Goal: Task Accomplishment & Management: Complete application form

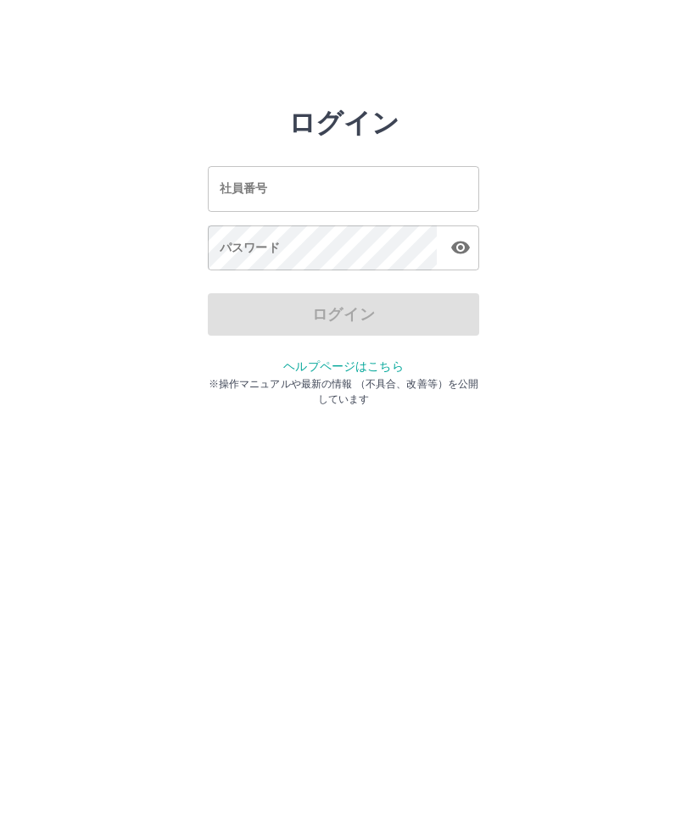
click at [344, 199] on input "社員番号" at bounding box center [343, 188] width 271 height 45
type input "*******"
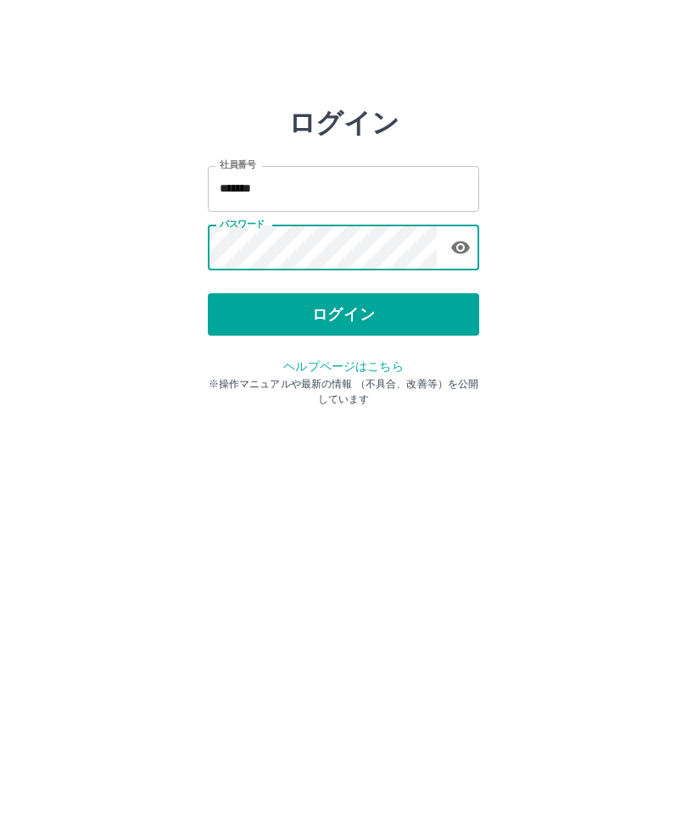
click at [336, 326] on button "ログイン" at bounding box center [343, 314] width 271 height 42
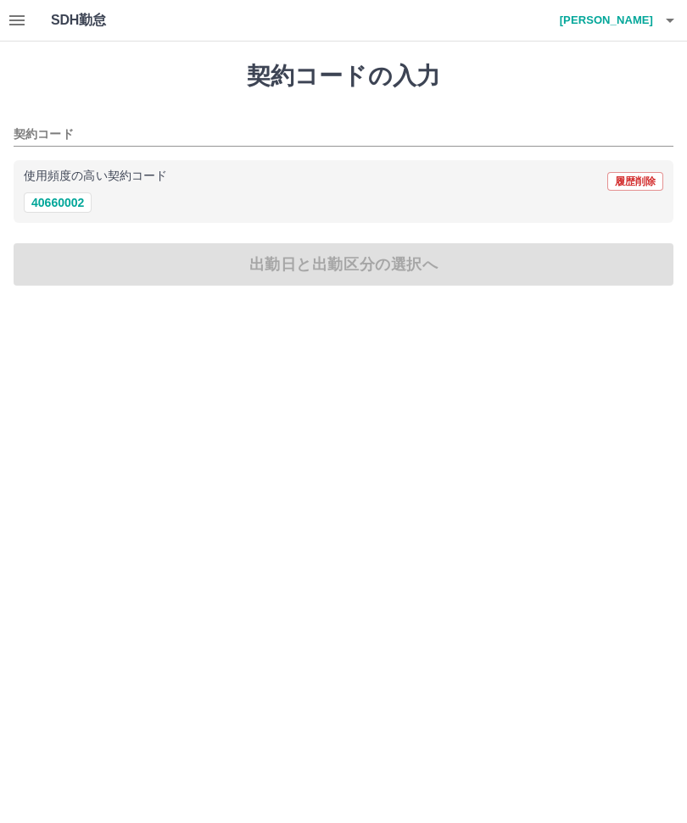
click at [55, 204] on button "40660002" at bounding box center [58, 202] width 68 height 20
type input "********"
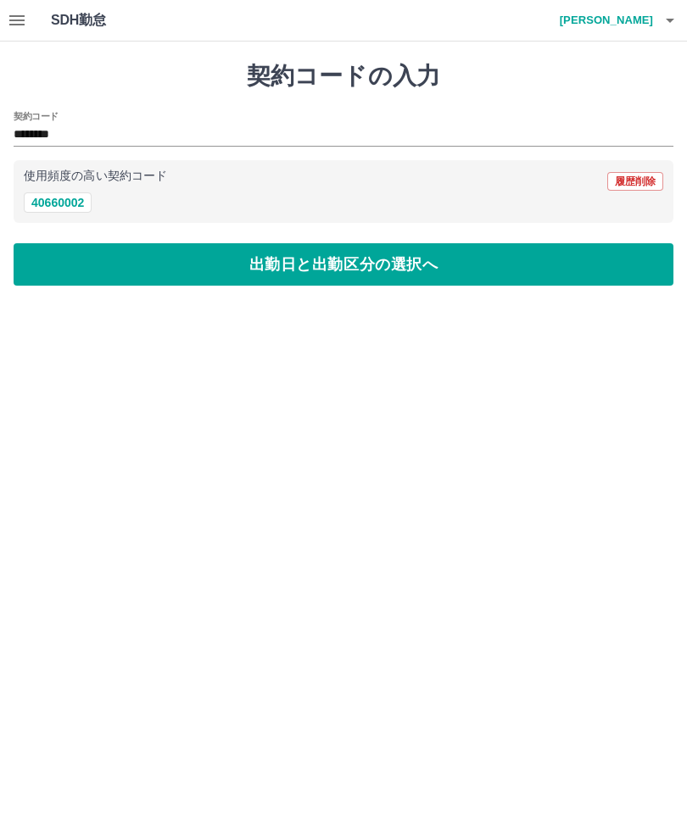
click at [334, 274] on button "出勤日と出勤区分の選択へ" at bounding box center [343, 264] width 659 height 42
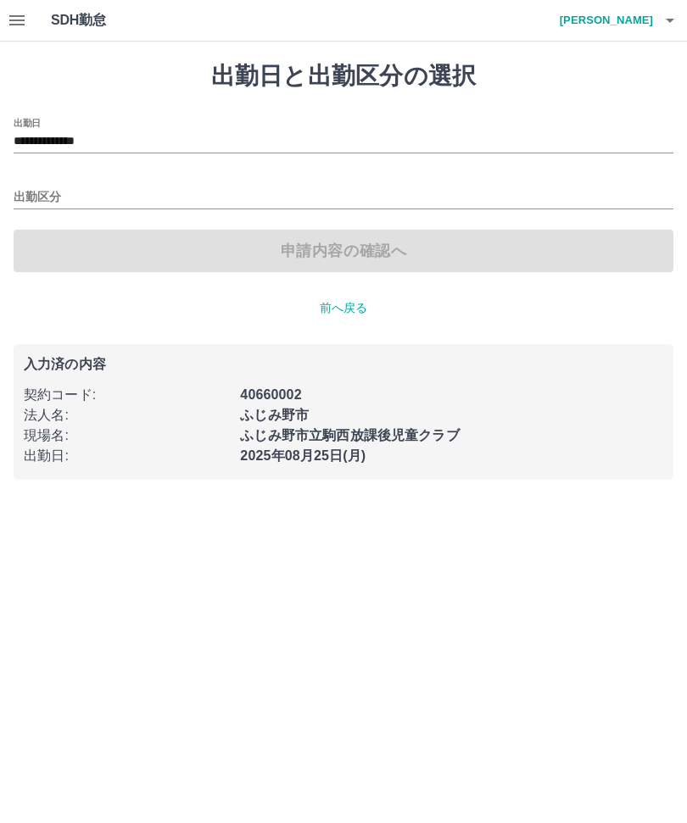
click at [48, 203] on input "出勤区分" at bounding box center [343, 197] width 659 height 21
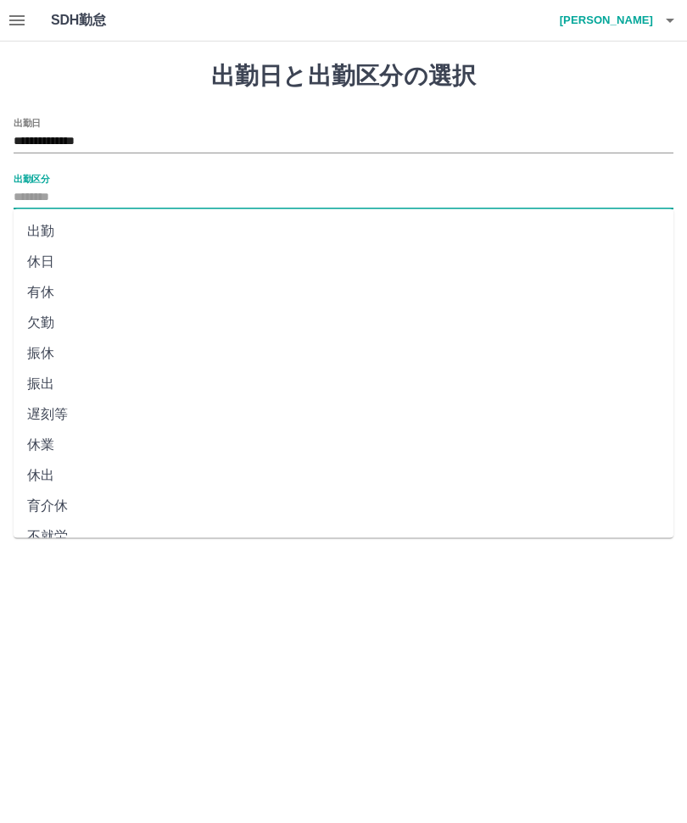
click at [50, 236] on li "出勤" at bounding box center [343, 231] width 659 height 31
type input "**"
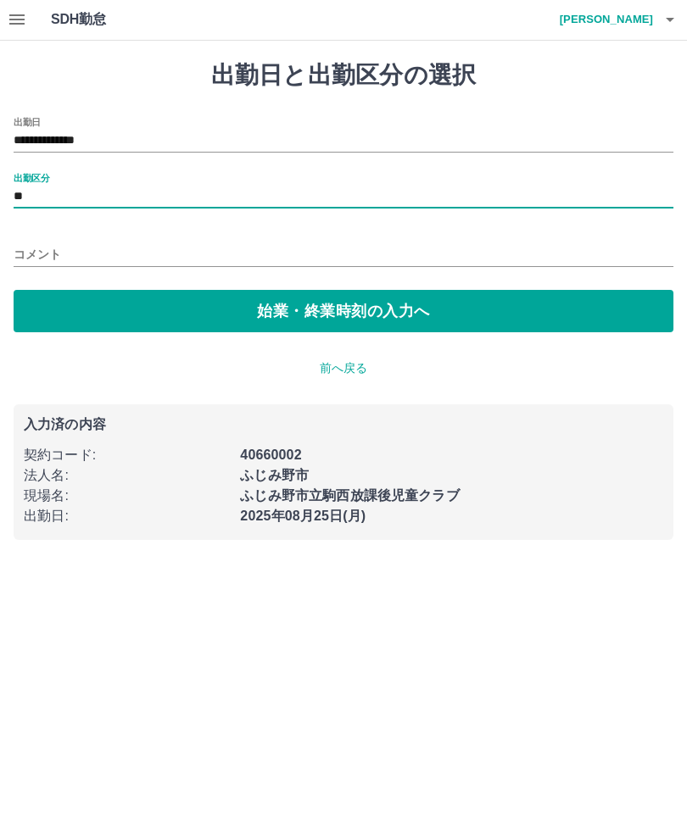
click at [264, 328] on button "始業・終業時刻の入力へ" at bounding box center [343, 312] width 659 height 42
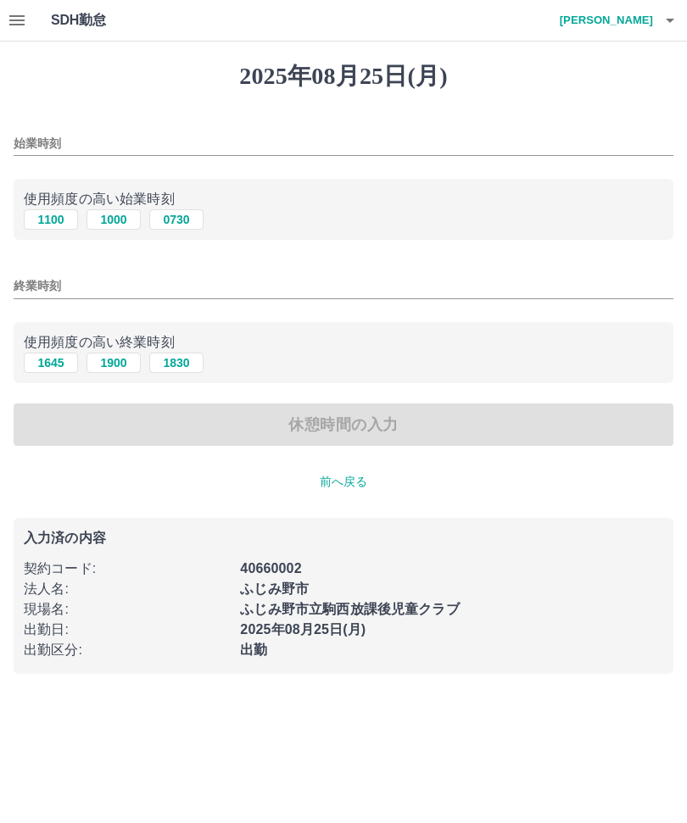
click at [60, 214] on button "1100" at bounding box center [51, 219] width 54 height 20
click at [111, 144] on input "****" at bounding box center [343, 143] width 659 height 25
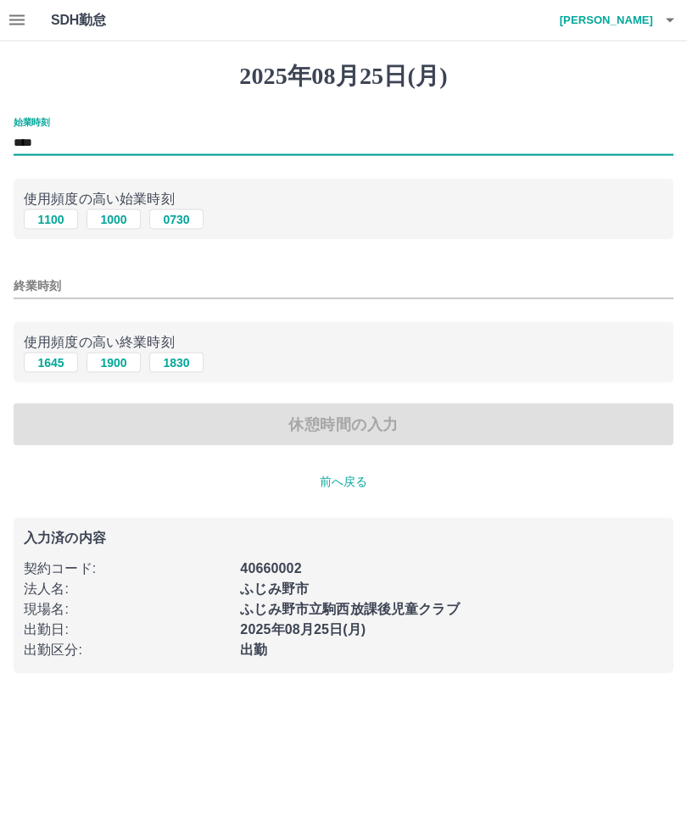
type input "****"
click at [121, 364] on button "1900" at bounding box center [113, 363] width 54 height 20
type input "****"
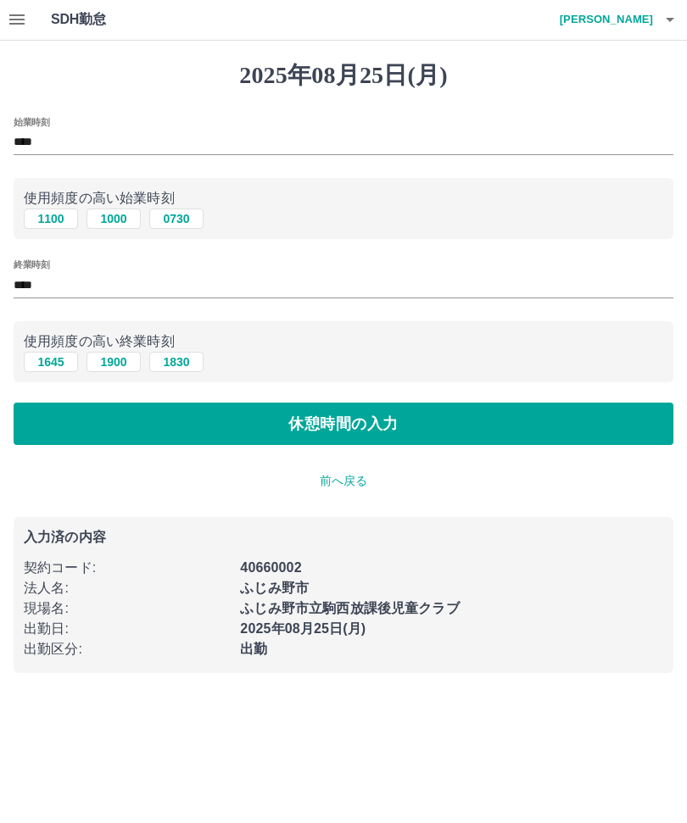
click at [65, 298] on input "****" at bounding box center [343, 286] width 659 height 25
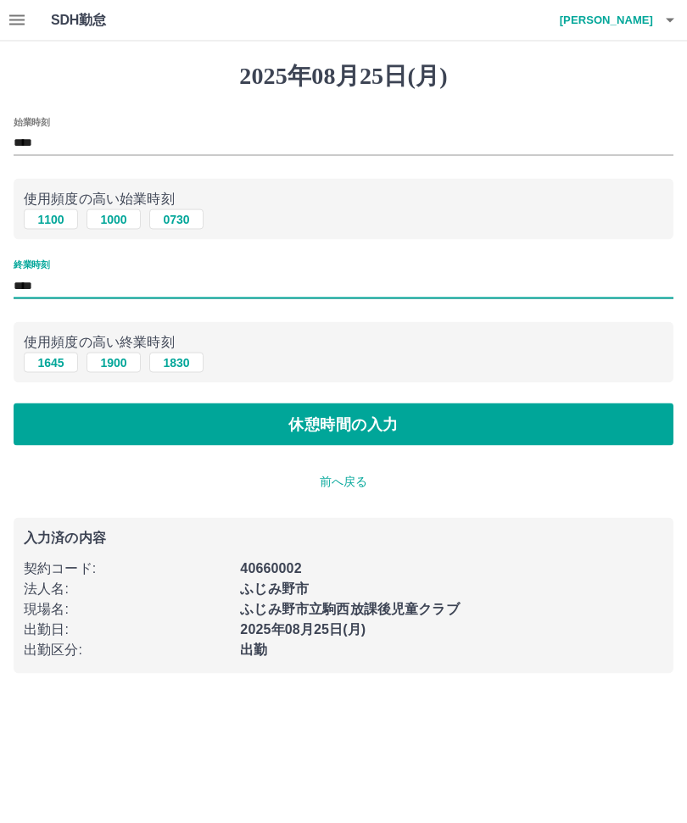
click at [314, 439] on button "休憩時間の入力" at bounding box center [343, 424] width 659 height 42
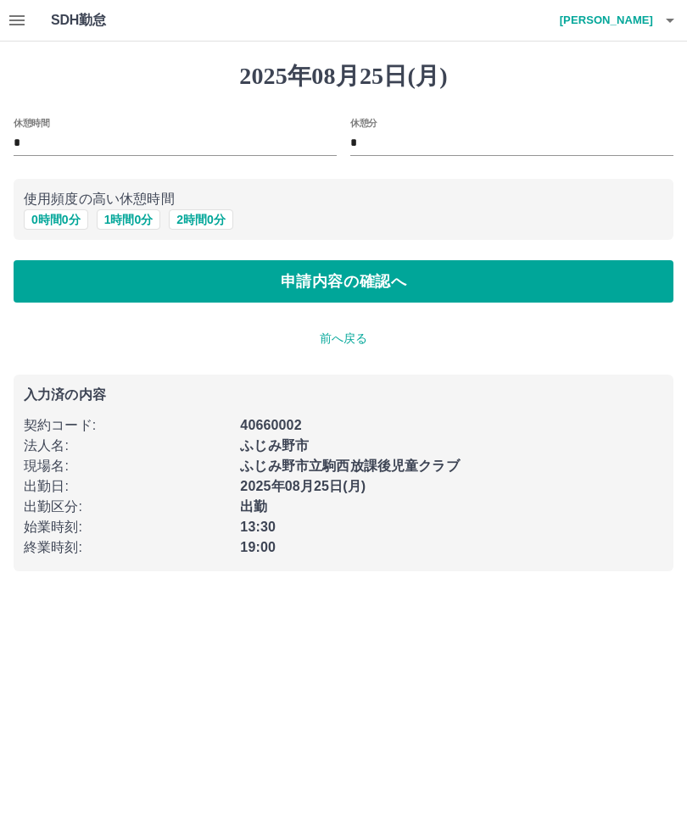
click at [69, 220] on button "0 時間 0 分" at bounding box center [56, 219] width 64 height 20
click at [359, 303] on button "申請内容の確認へ" at bounding box center [343, 281] width 659 height 42
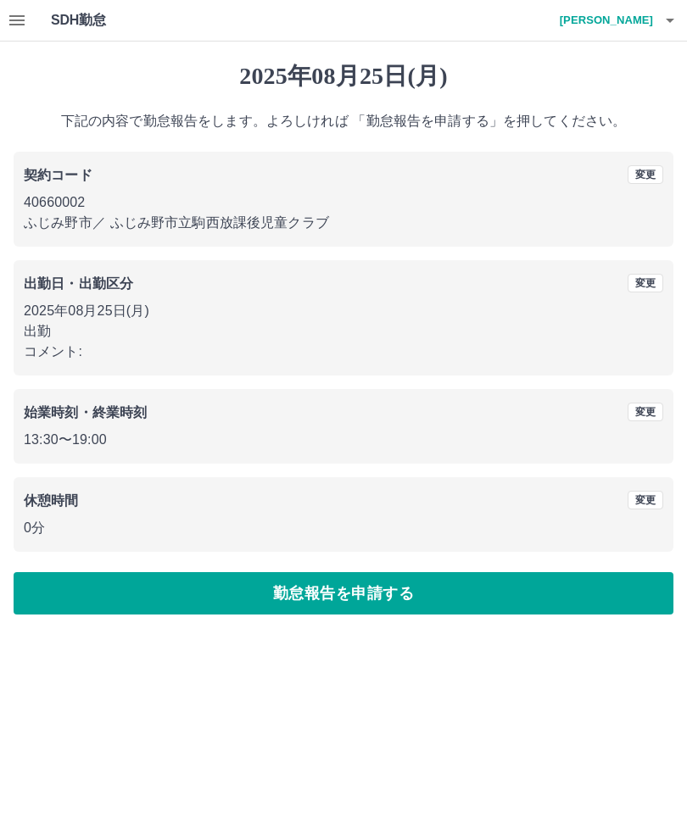
click at [363, 611] on button "勤怠報告を申請する" at bounding box center [343, 593] width 659 height 42
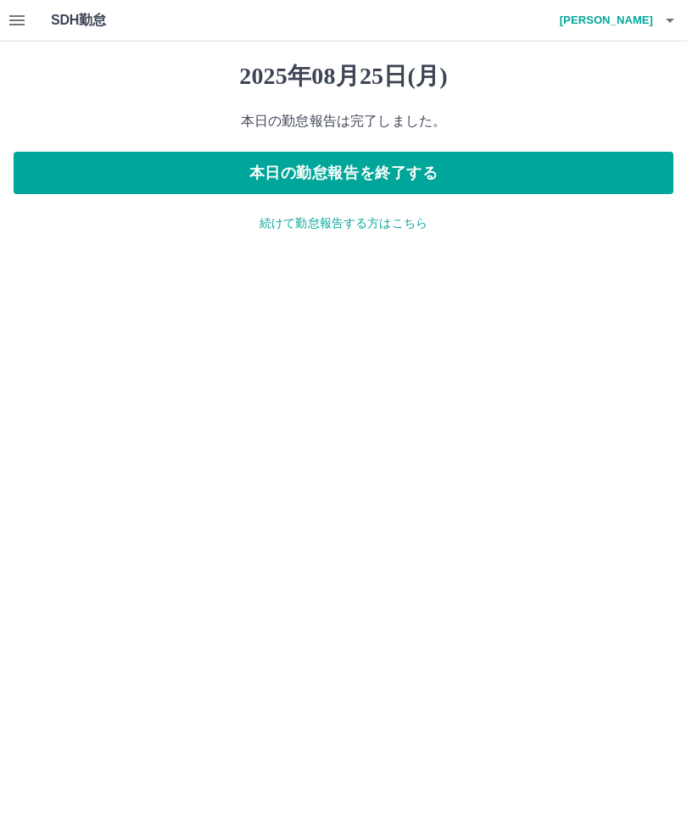
click at [392, 227] on p "続けて勤怠報告する方はこちら" at bounding box center [343, 223] width 659 height 18
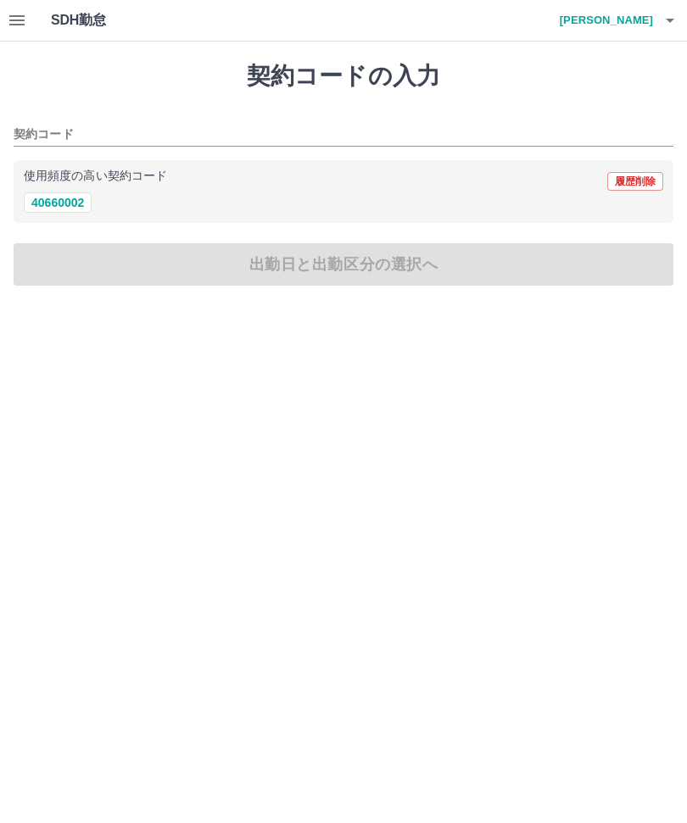
click at [73, 213] on button "40660002" at bounding box center [58, 202] width 68 height 20
type input "********"
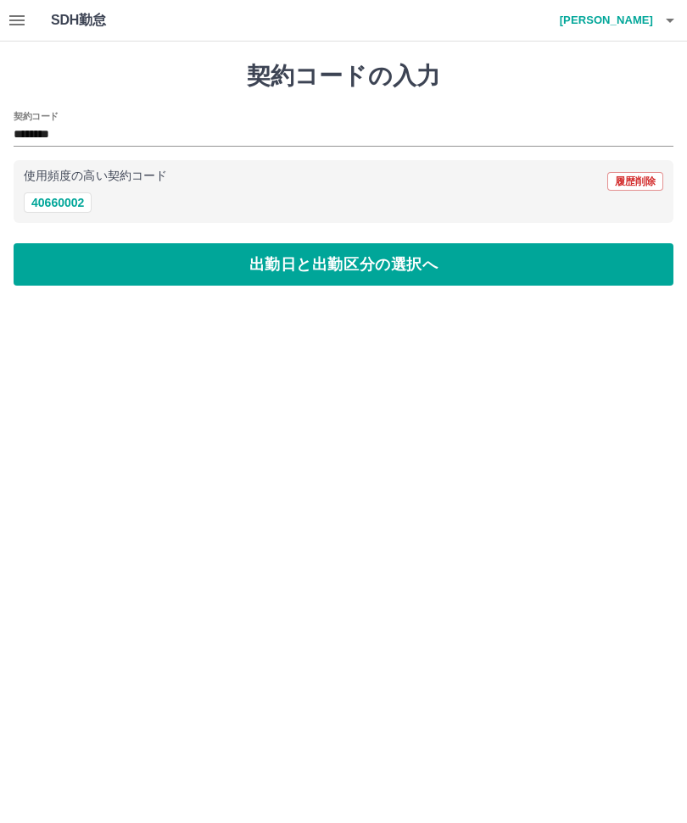
click at [363, 273] on button "出勤日と出勤区分の選択へ" at bounding box center [343, 264] width 659 height 42
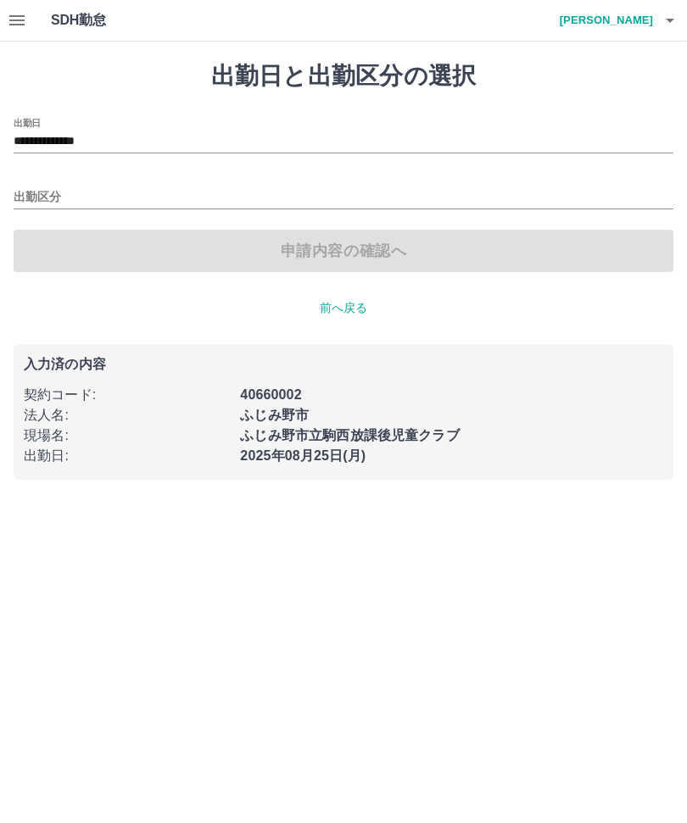
click at [103, 151] on input "**********" at bounding box center [343, 141] width 659 height 21
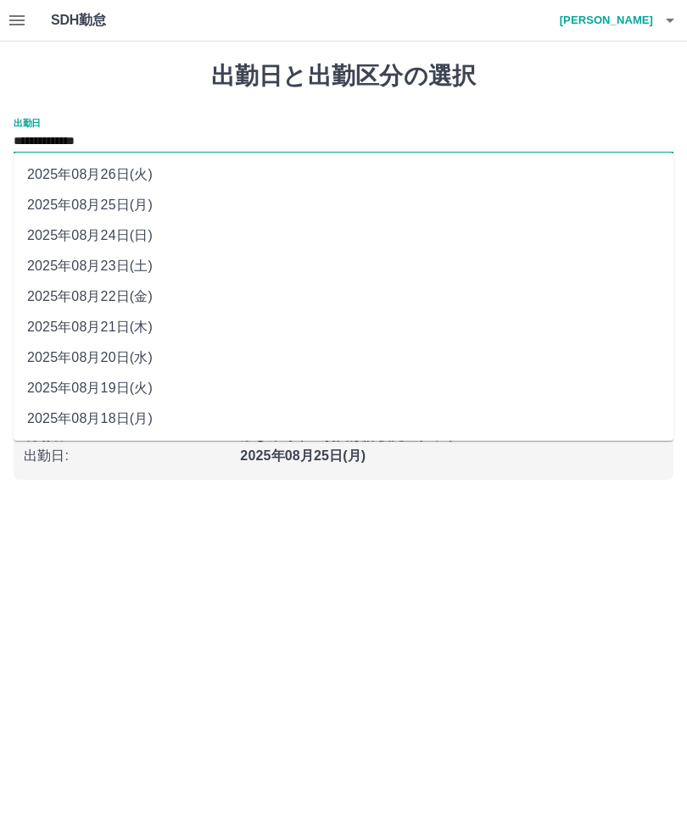
click at [125, 247] on li "2025年08月24日(日)" at bounding box center [343, 235] width 659 height 31
type input "**********"
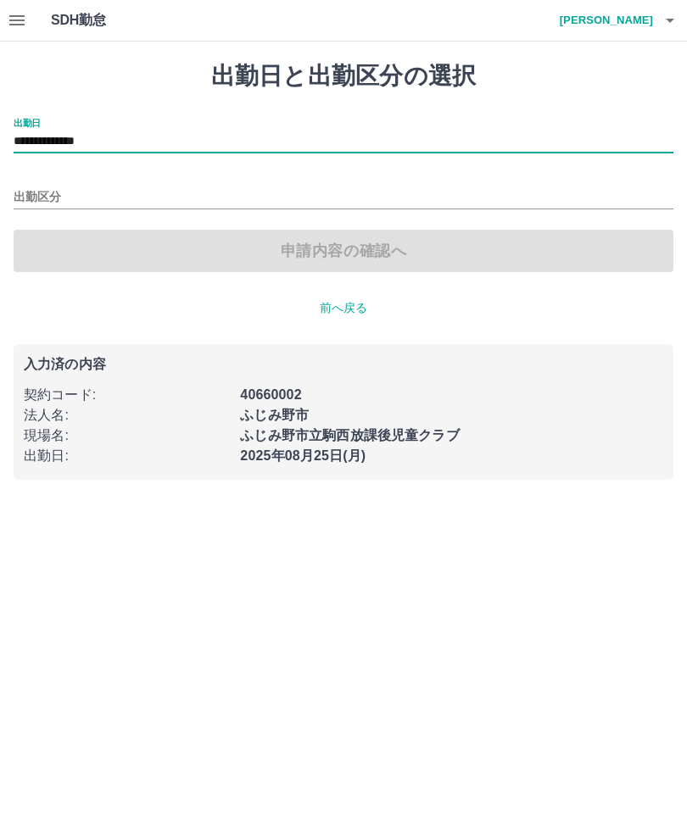
click at [46, 197] on input "出勤区分" at bounding box center [343, 197] width 659 height 21
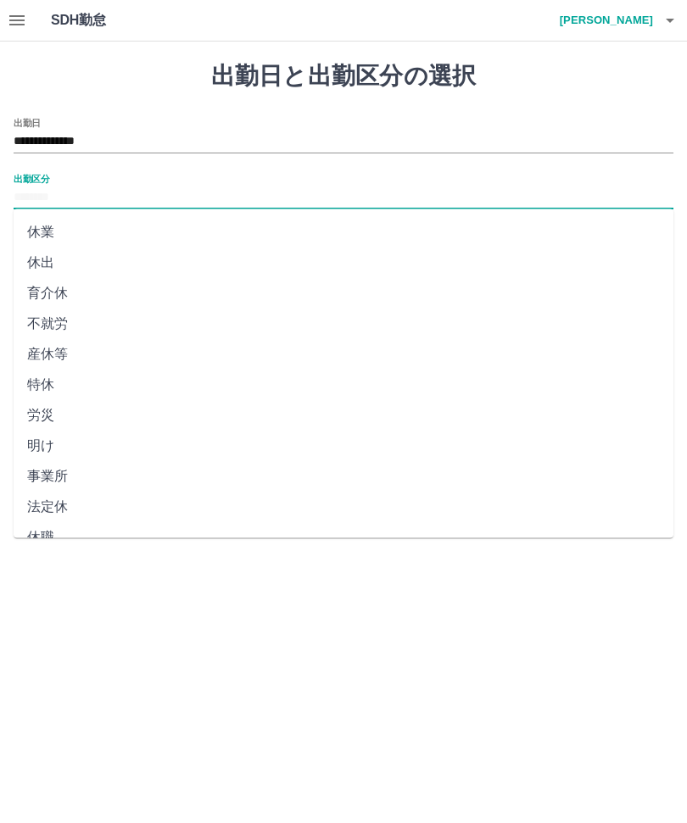
scroll to position [211, 0]
click at [52, 523] on li "法定休" at bounding box center [343, 508] width 659 height 31
type input "***"
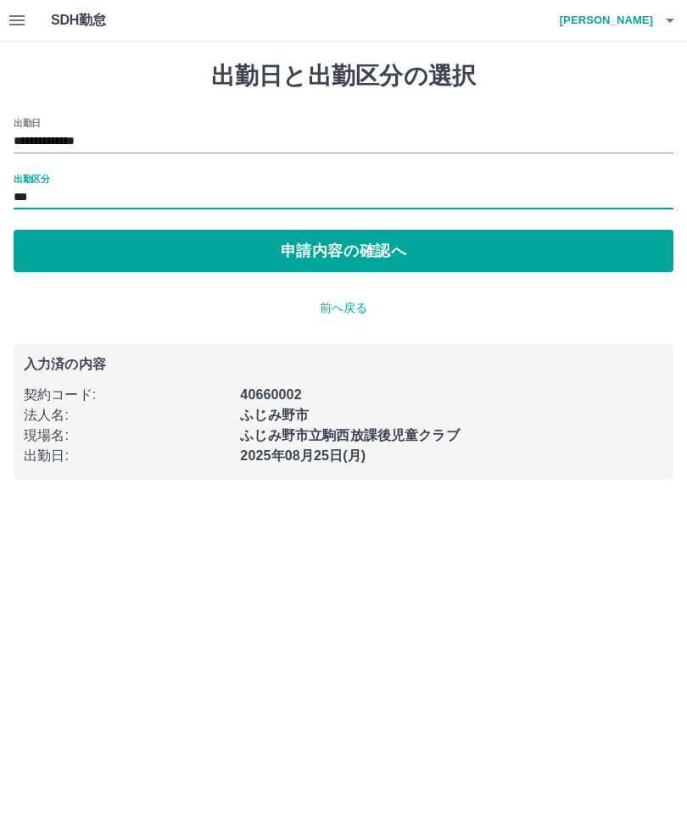
click at [343, 250] on button "申請内容の確認へ" at bounding box center [343, 251] width 659 height 42
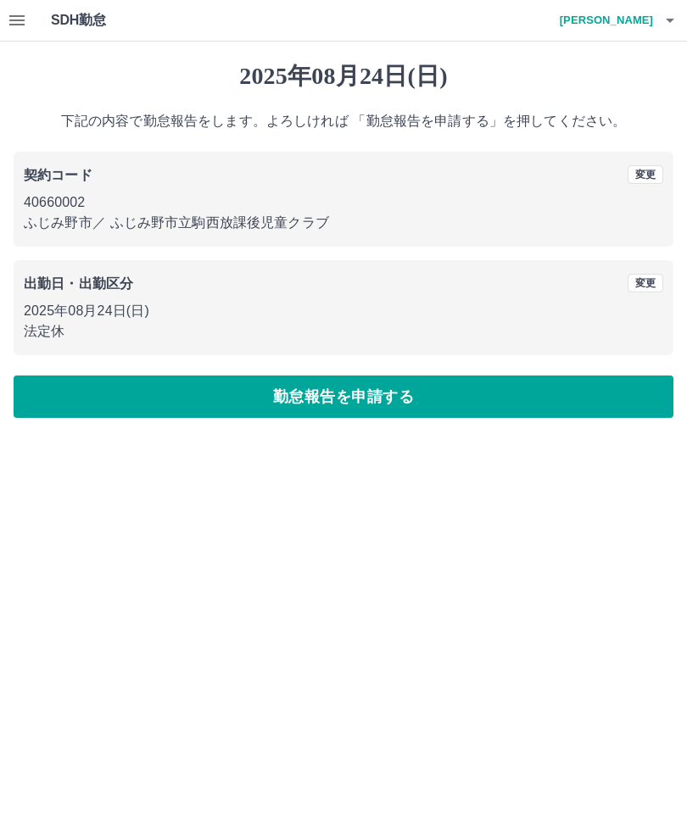
click at [359, 409] on button "勤怠報告を申請する" at bounding box center [343, 396] width 659 height 42
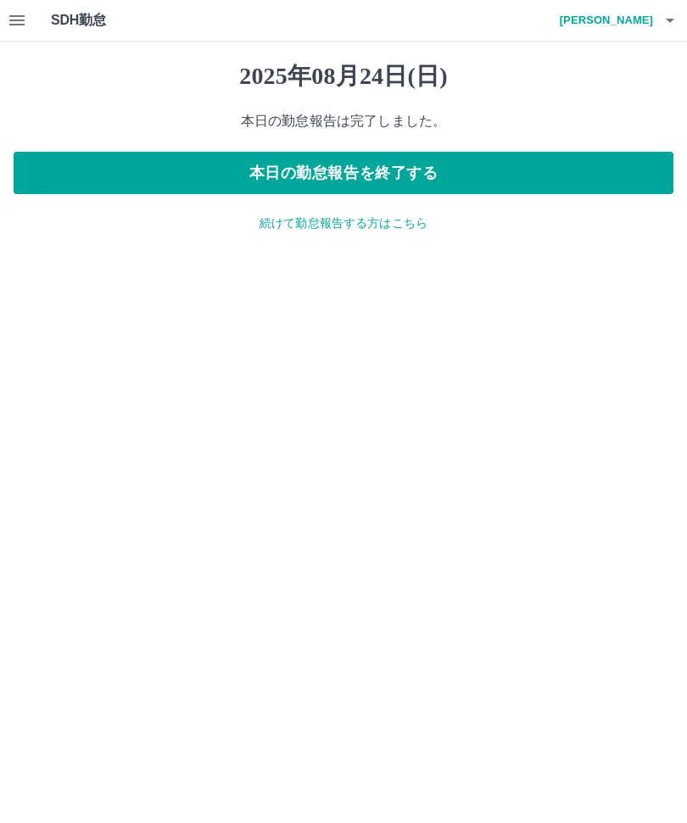
click at [342, 240] on div "2025年08月24日(日) 本日の勤怠報告は完了しました。 本日の勤怠報告を終了する 続けて勤怠報告する方はこちら" at bounding box center [343, 147] width 687 height 211
click at [349, 226] on p "続けて勤怠報告する方はこちら" at bounding box center [343, 223] width 659 height 18
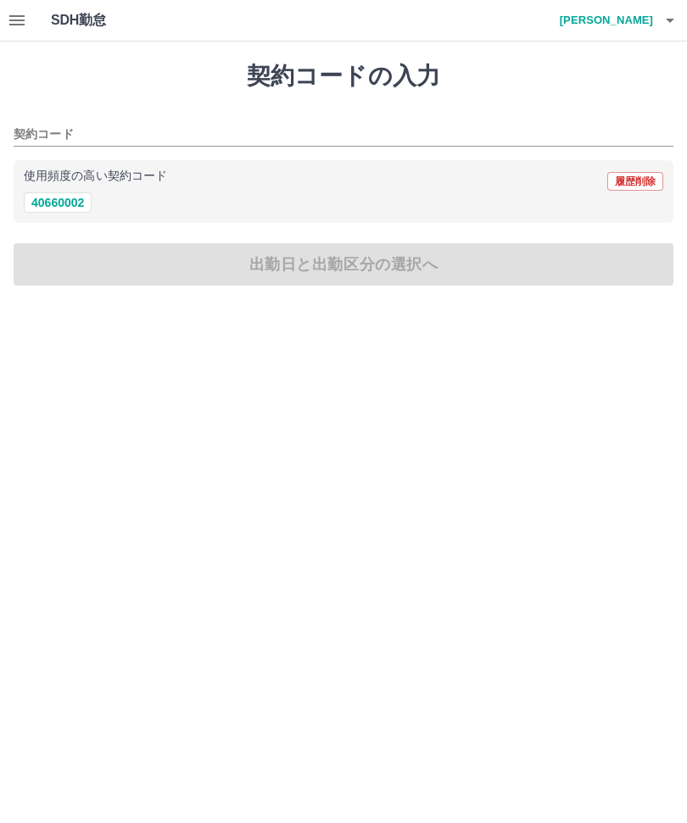
click at [55, 212] on button "40660002" at bounding box center [58, 202] width 68 height 20
type input "********"
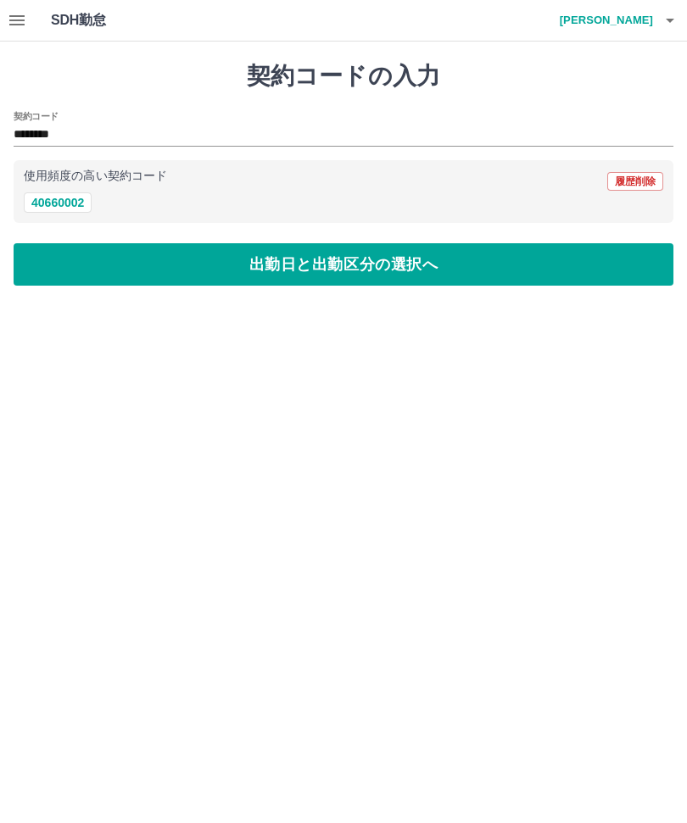
click at [362, 279] on button "出勤日と出勤区分の選択へ" at bounding box center [343, 264] width 659 height 42
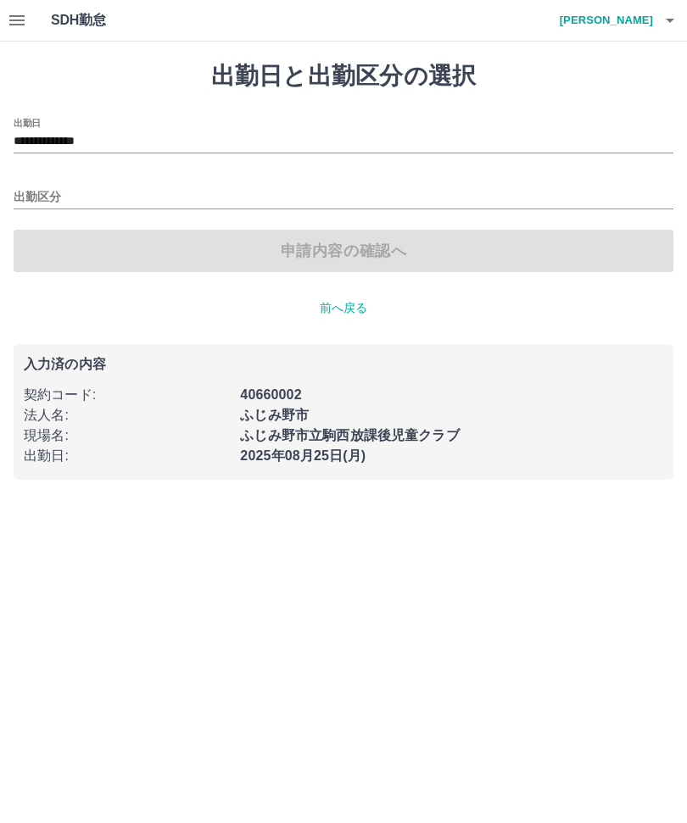
click at [118, 151] on input "**********" at bounding box center [343, 141] width 659 height 21
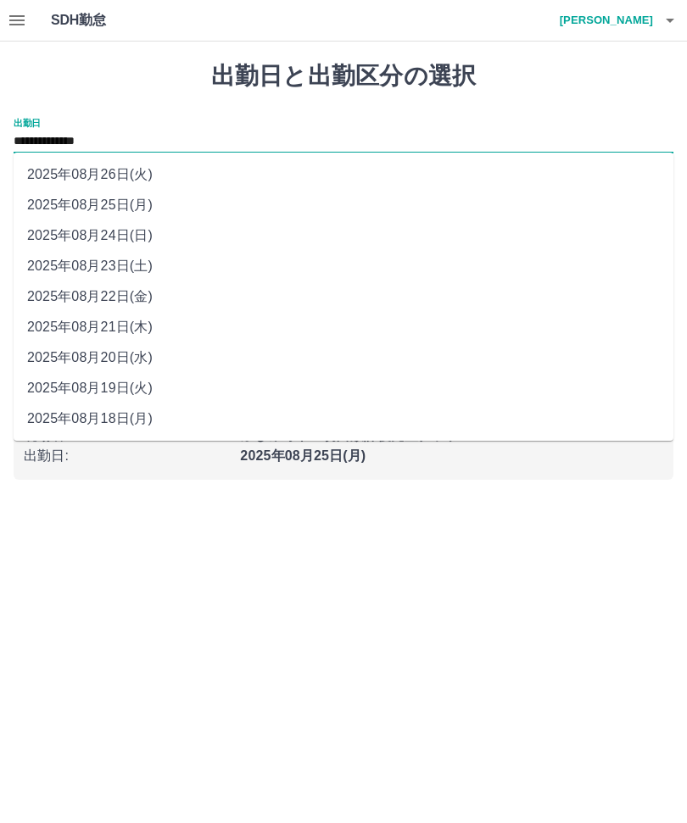
click at [119, 278] on li "2025年08月23日(土)" at bounding box center [343, 266] width 659 height 31
type input "**********"
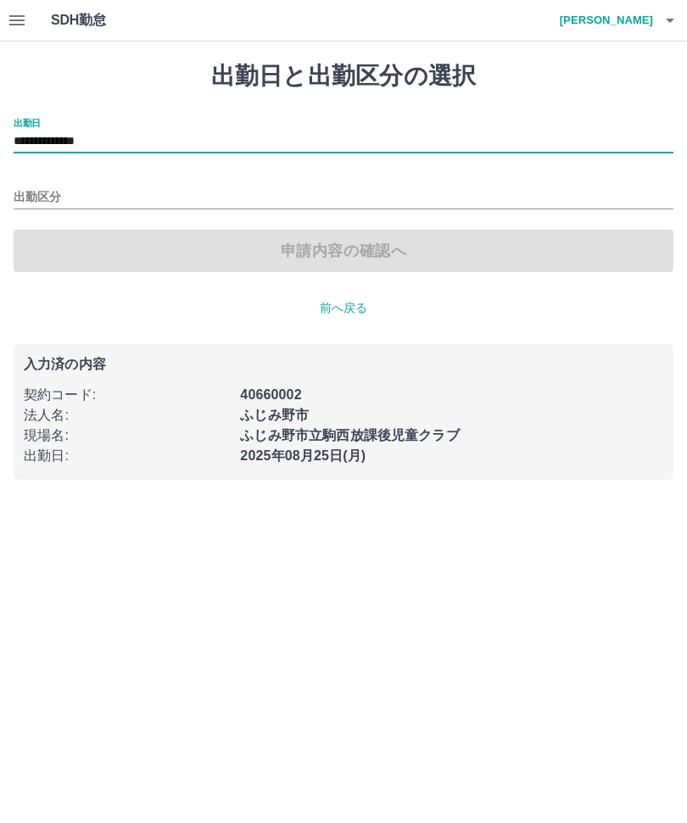
click at [51, 208] on input "出勤区分" at bounding box center [343, 197] width 659 height 21
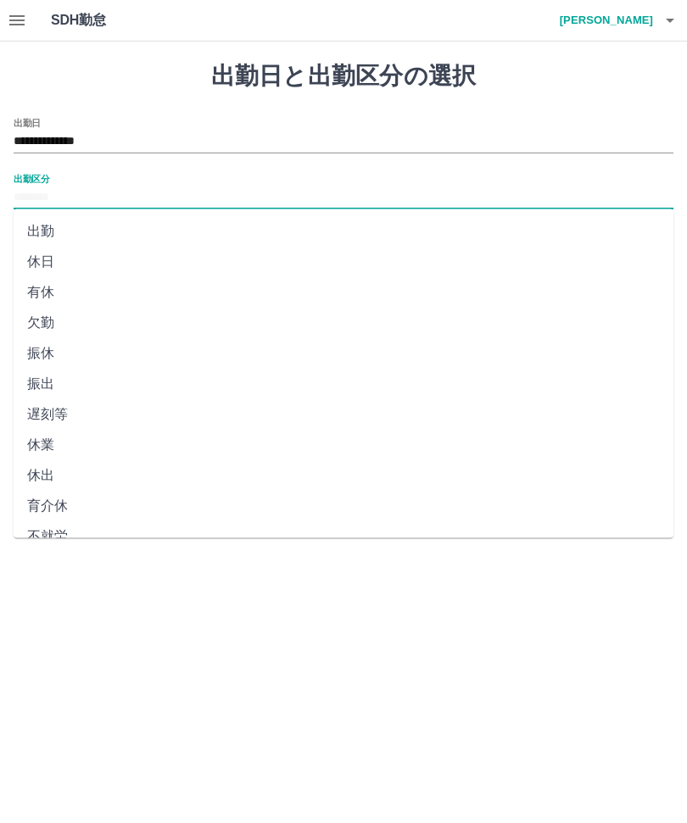
click at [51, 267] on li "休日" at bounding box center [343, 262] width 659 height 31
type input "**"
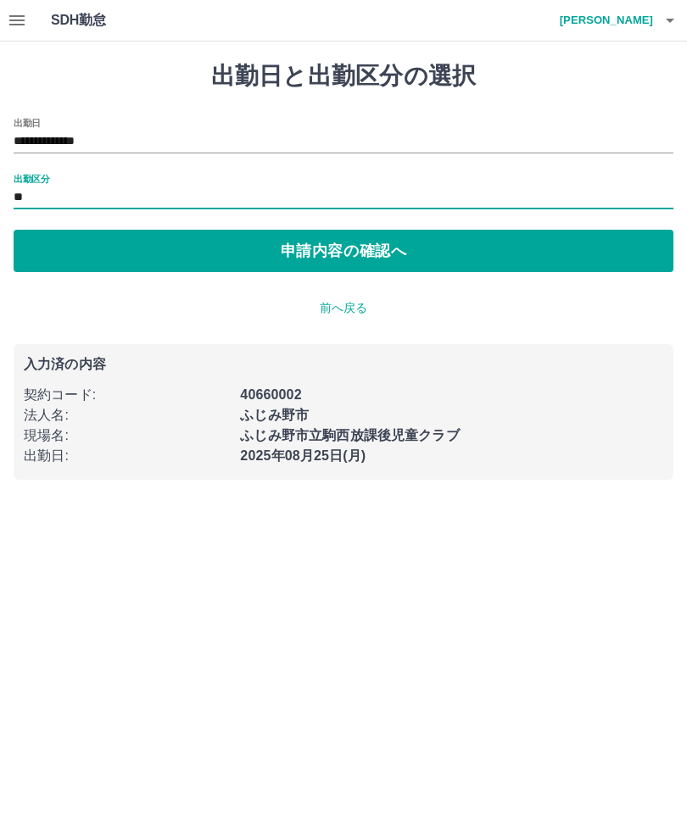
click at [329, 258] on button "申請内容の確認へ" at bounding box center [343, 251] width 659 height 42
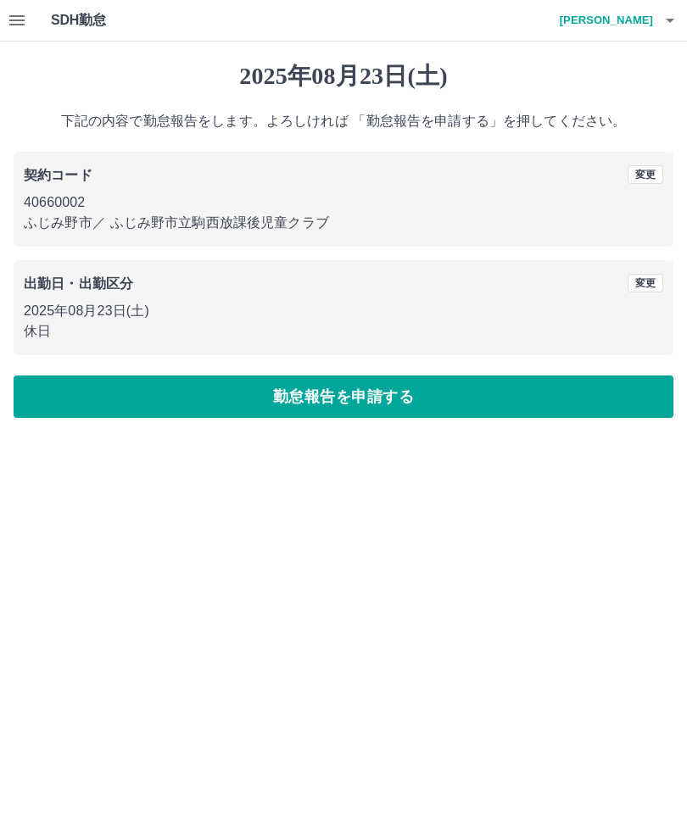
click at [352, 406] on button "勤怠報告を申請する" at bounding box center [343, 396] width 659 height 42
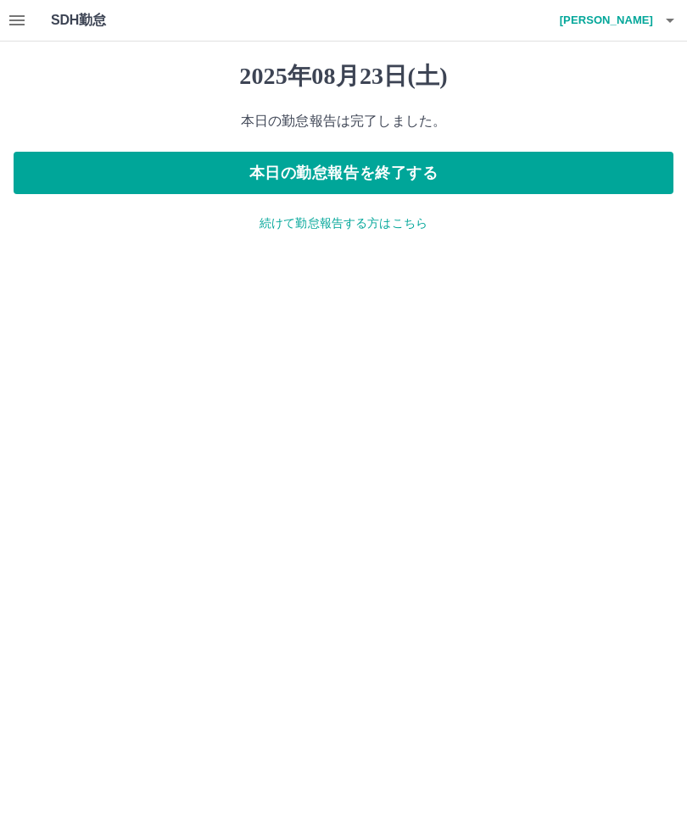
click at [337, 229] on p "続けて勤怠報告する方はこちら" at bounding box center [343, 223] width 659 height 18
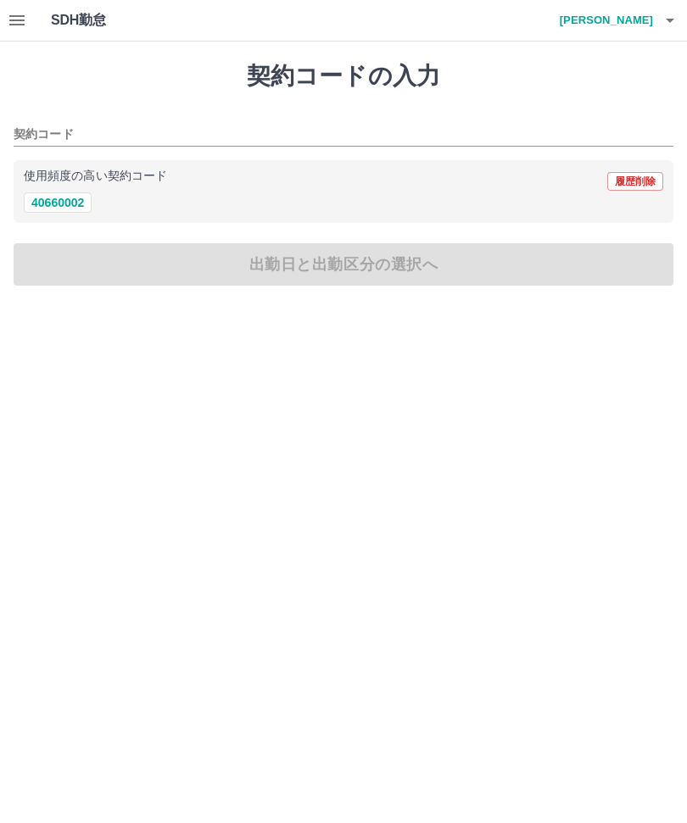
click at [70, 207] on button "40660002" at bounding box center [58, 202] width 68 height 20
type input "********"
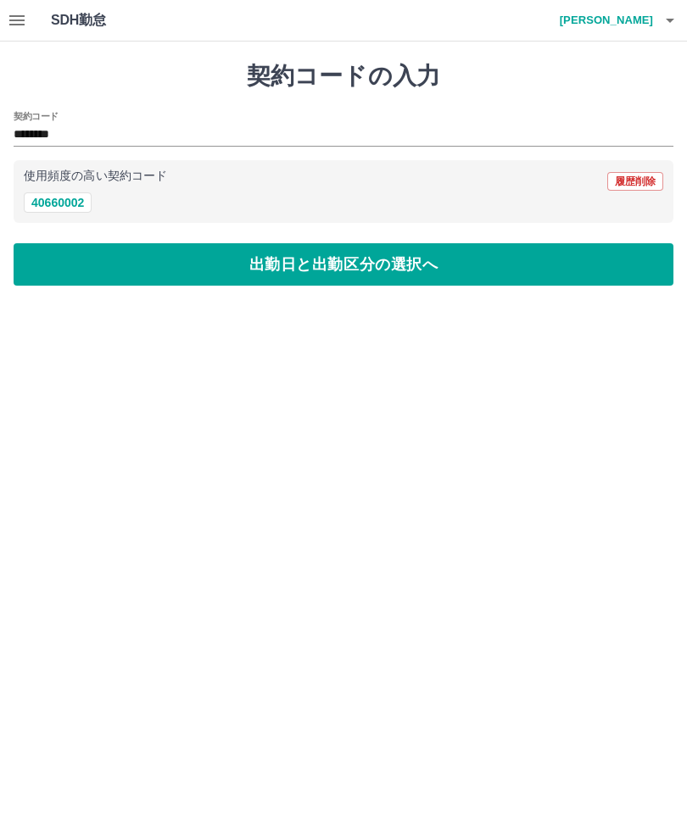
click at [355, 276] on button "出勤日と出勤区分の選択へ" at bounding box center [343, 264] width 659 height 42
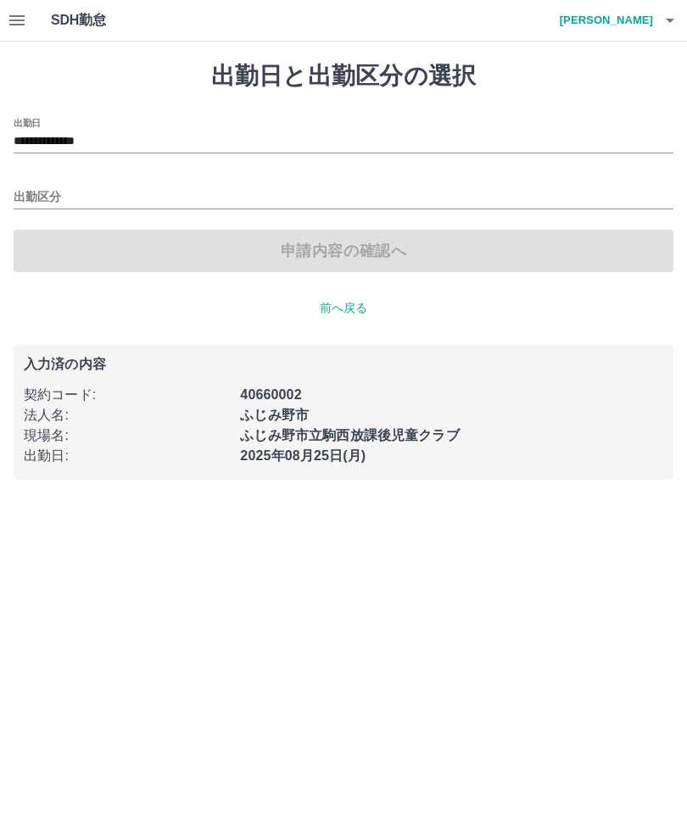
click at [110, 145] on input "**********" at bounding box center [343, 141] width 659 height 21
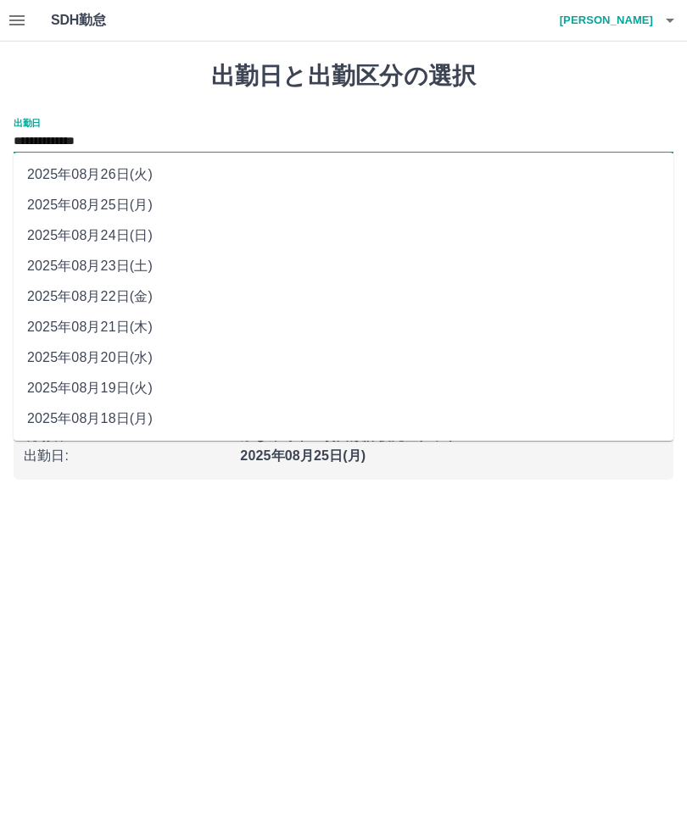
click at [134, 196] on li "2025年08月25日(月)" at bounding box center [343, 205] width 659 height 31
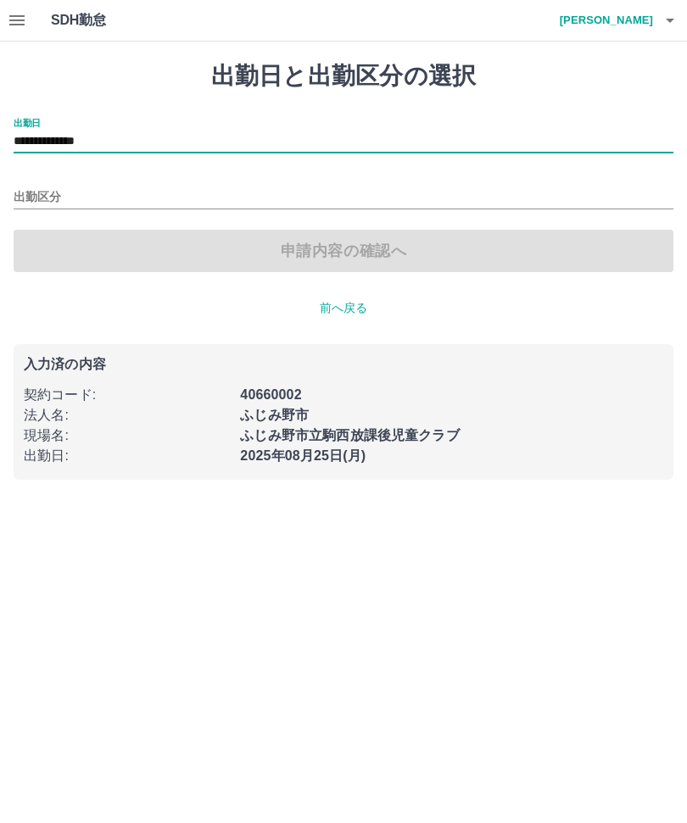
click at [39, 207] on input "出勤区分" at bounding box center [343, 197] width 659 height 21
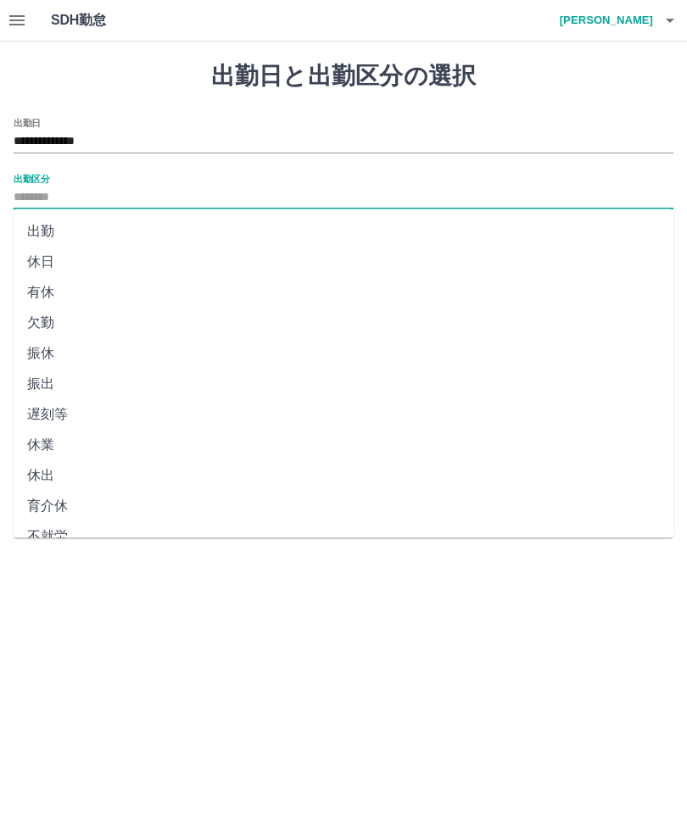
click at [114, 150] on input "**********" at bounding box center [343, 141] width 659 height 21
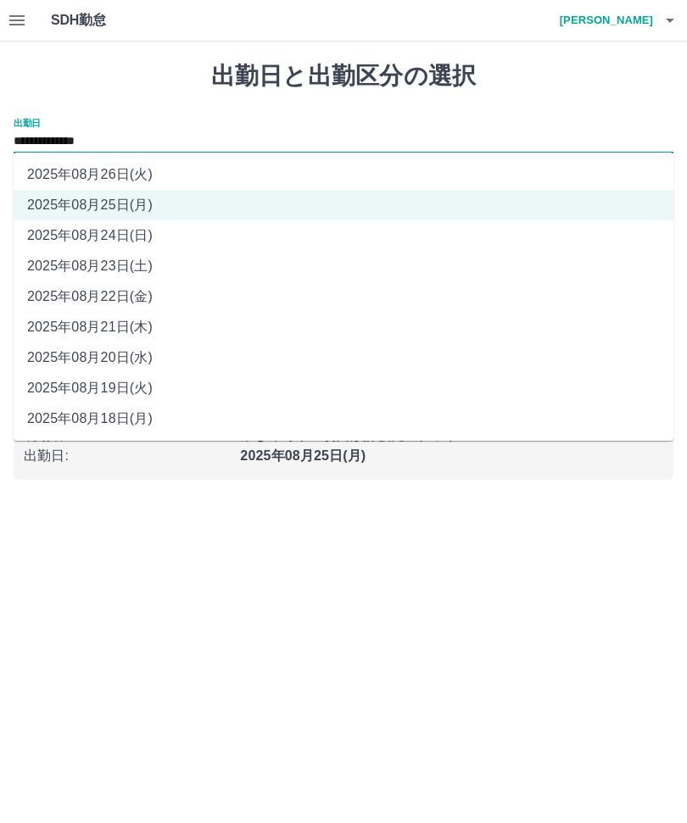
click at [142, 184] on li "2025年08月26日(火)" at bounding box center [343, 174] width 659 height 31
type input "**********"
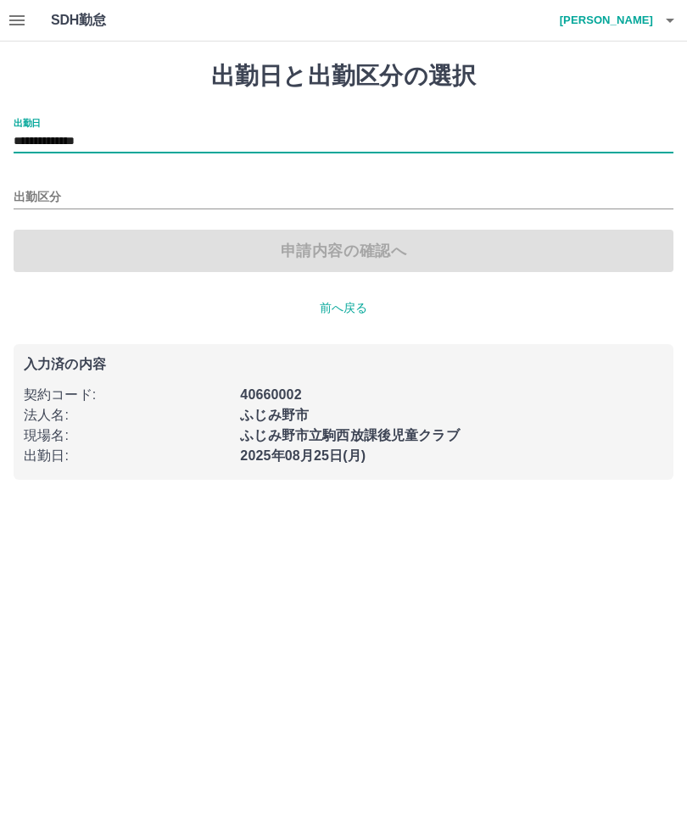
click at [42, 206] on input "出勤区分" at bounding box center [343, 197] width 659 height 21
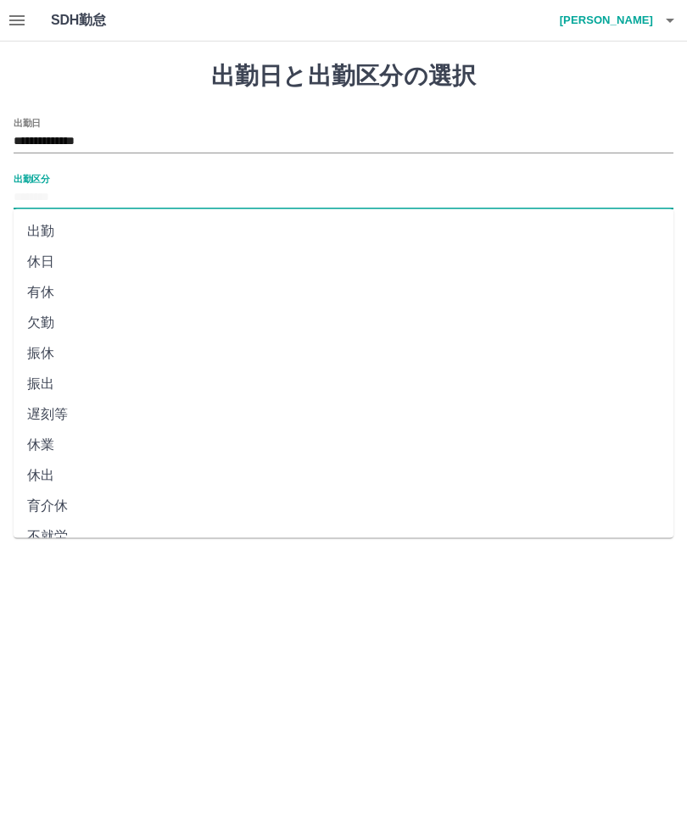
click at [56, 265] on li "休日" at bounding box center [343, 262] width 659 height 31
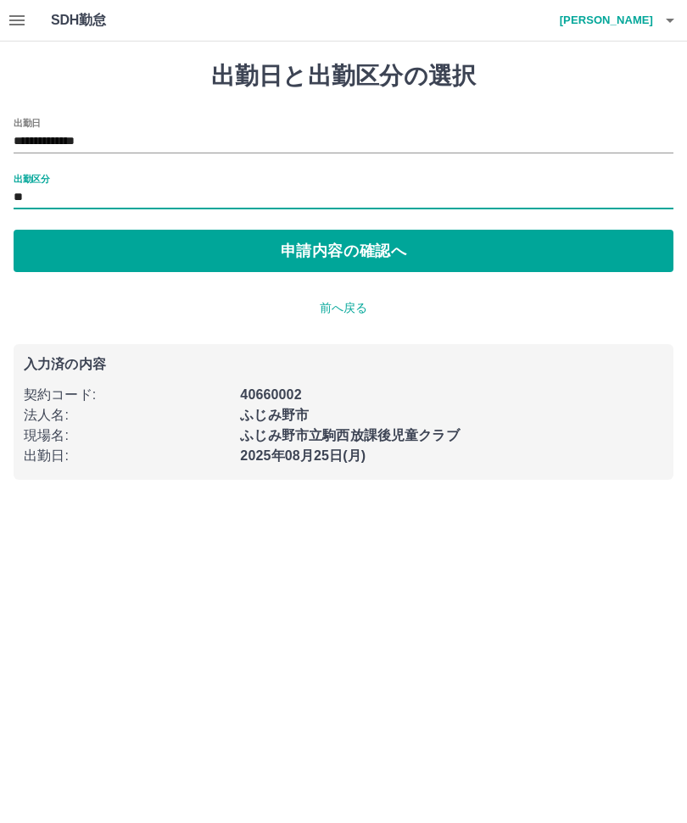
type input "**"
click at [330, 261] on button "申請内容の確認へ" at bounding box center [343, 251] width 659 height 42
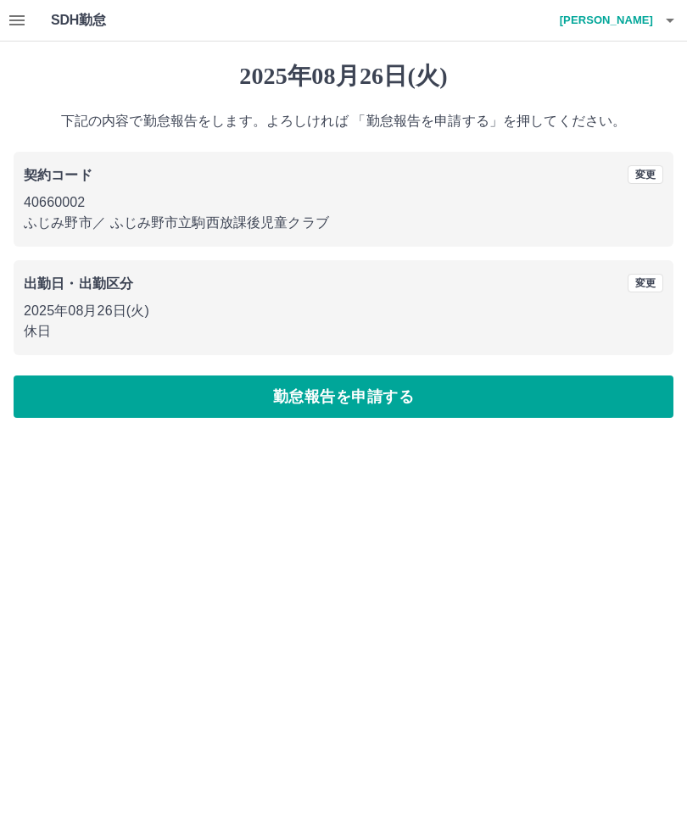
click at [684, 437] on div "2025年08月26日(火) 下記の内容で勤怠報告をします。よろしければ 「勤怠報告を申請する」を押してください。 契約コード 変更 40660002 ふじみ…" at bounding box center [343, 240] width 687 height 397
click at [359, 406] on button "勤怠報告を申請する" at bounding box center [343, 396] width 659 height 42
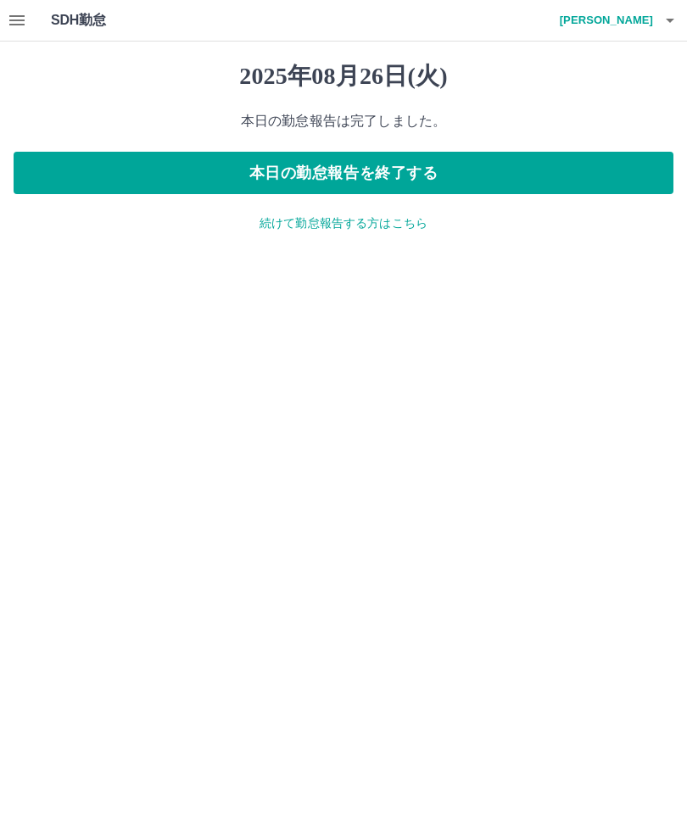
click at [377, 225] on p "続けて勤怠報告する方はこちら" at bounding box center [343, 223] width 659 height 18
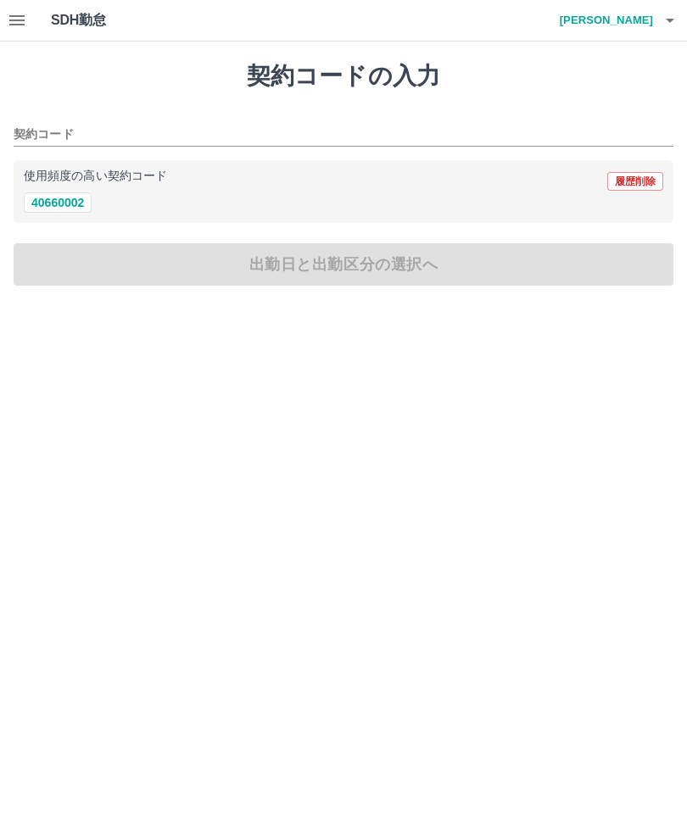
click at [628, 36] on h4 "若狭　光子" at bounding box center [602, 20] width 102 height 41
click at [577, 136] on li "ログアウト" at bounding box center [598, 123] width 150 height 31
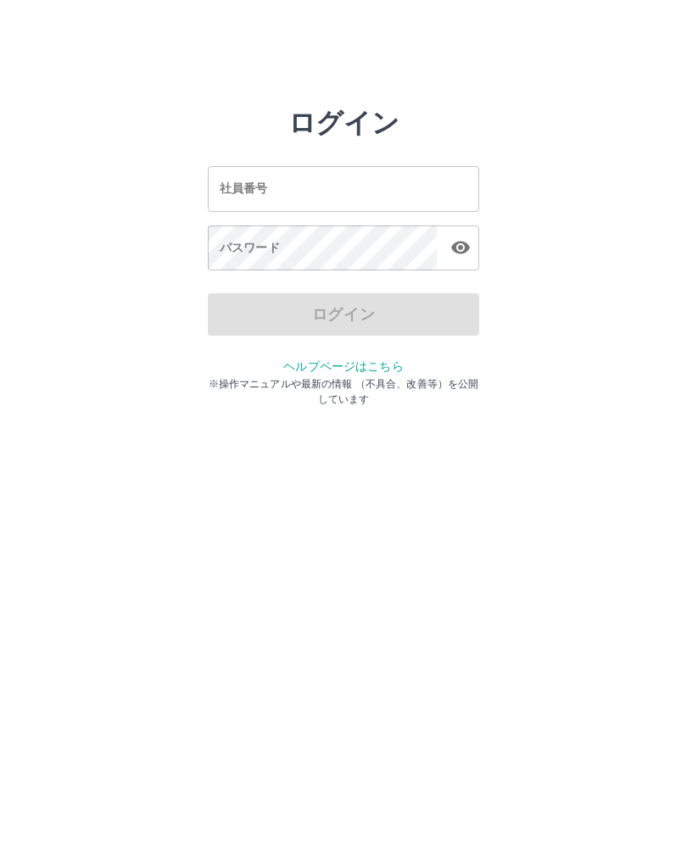
click at [355, 175] on input "社員番号" at bounding box center [343, 188] width 271 height 45
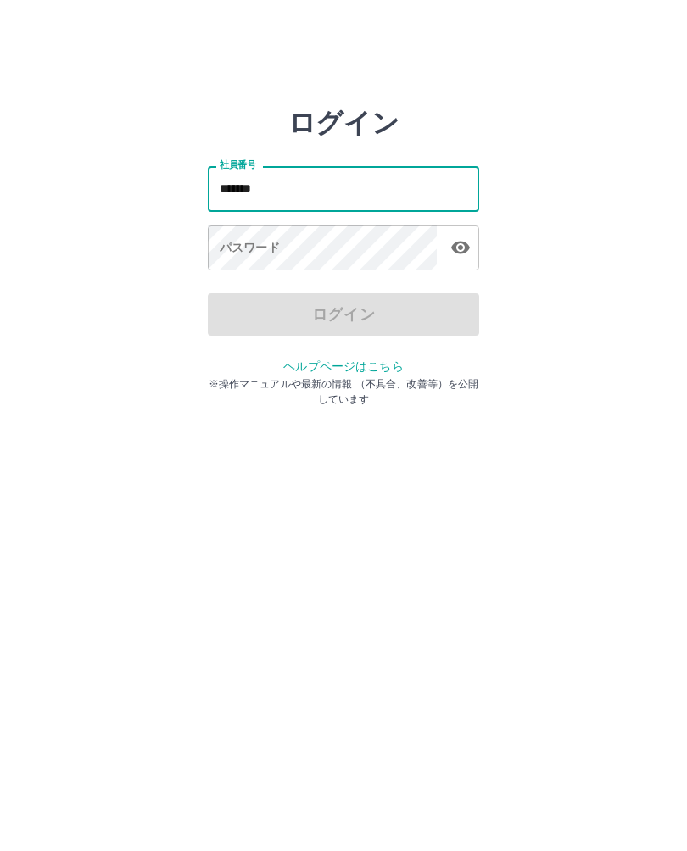
type input "*******"
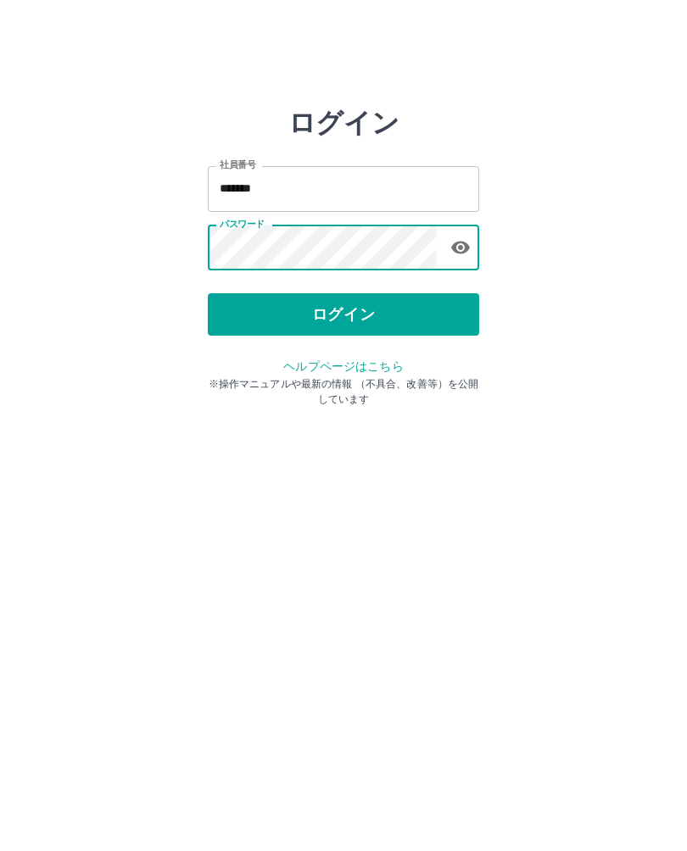
click at [414, 329] on button "ログイン" at bounding box center [343, 314] width 271 height 42
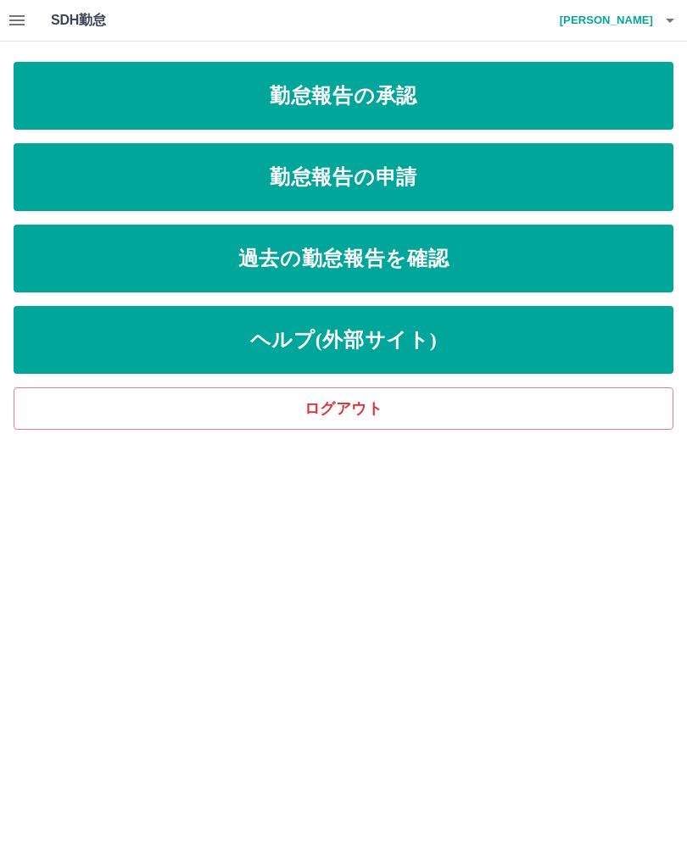
click at [66, 93] on link "勤怠報告の承認" at bounding box center [343, 96] width 659 height 68
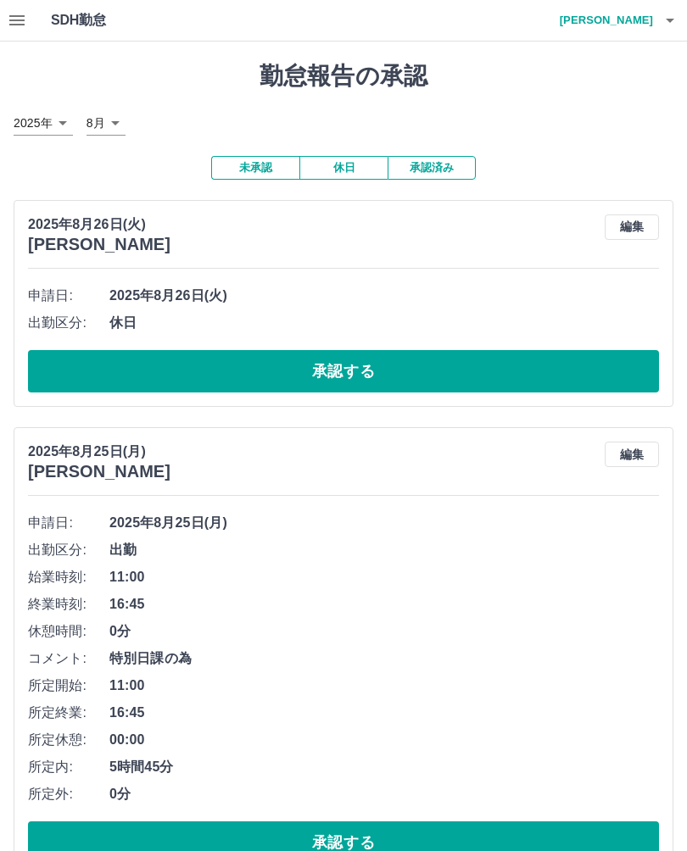
click at [65, 371] on button "承認する" at bounding box center [343, 371] width 631 height 42
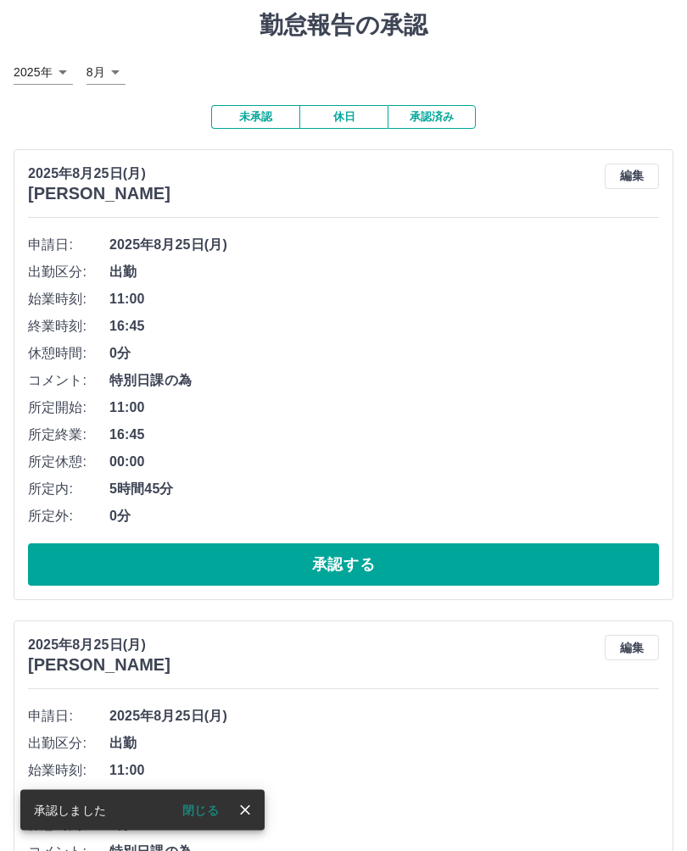
scroll to position [53, 0]
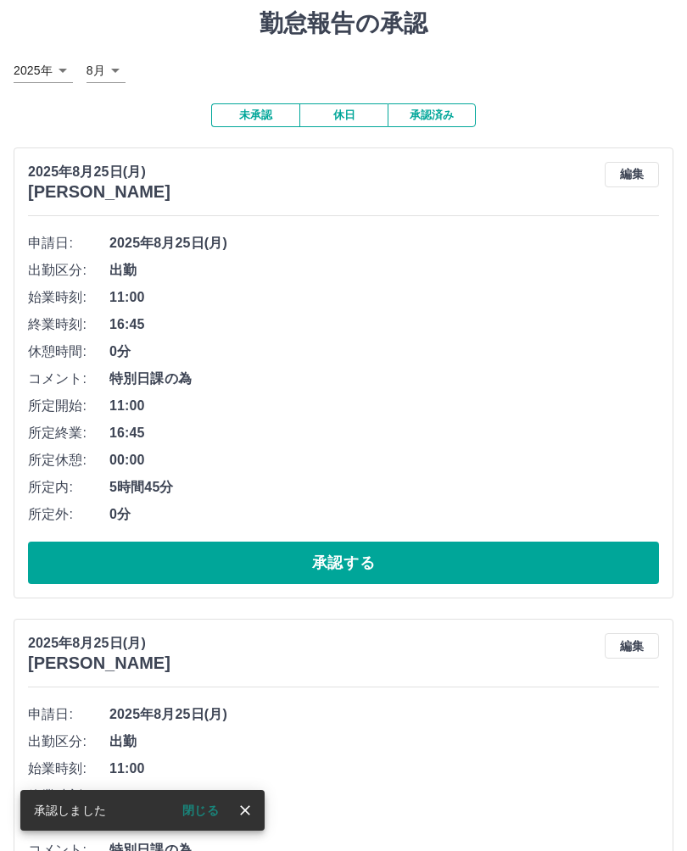
click at [58, 565] on button "承認する" at bounding box center [343, 563] width 631 height 42
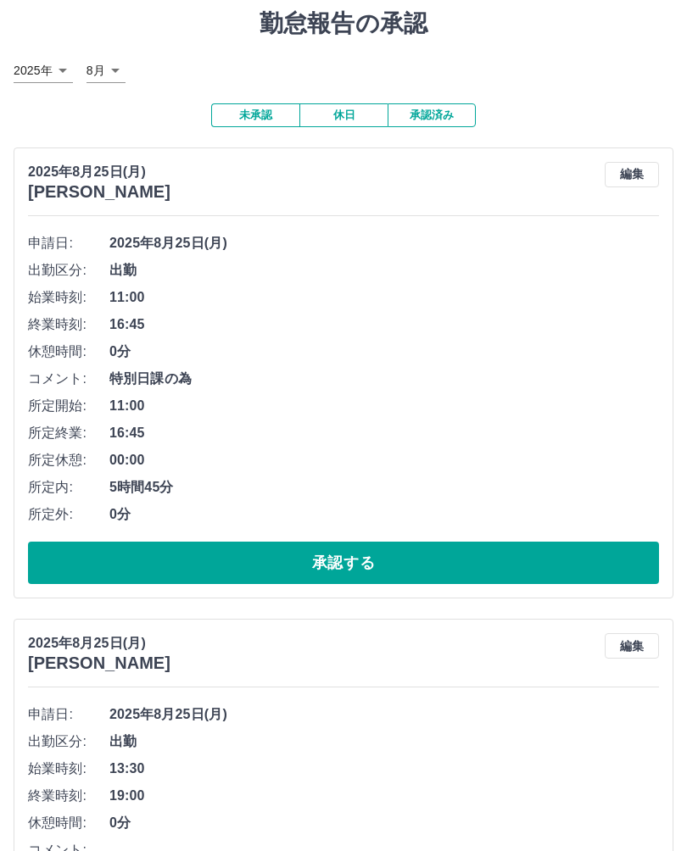
click at [74, 570] on button "承認する" at bounding box center [343, 563] width 631 height 42
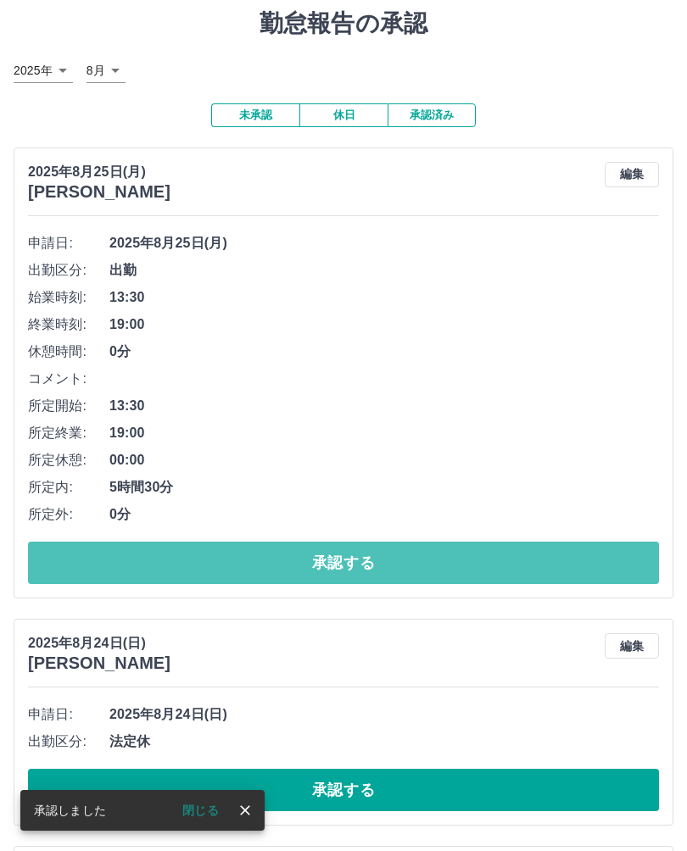
click at [48, 562] on button "承認する" at bounding box center [343, 563] width 631 height 42
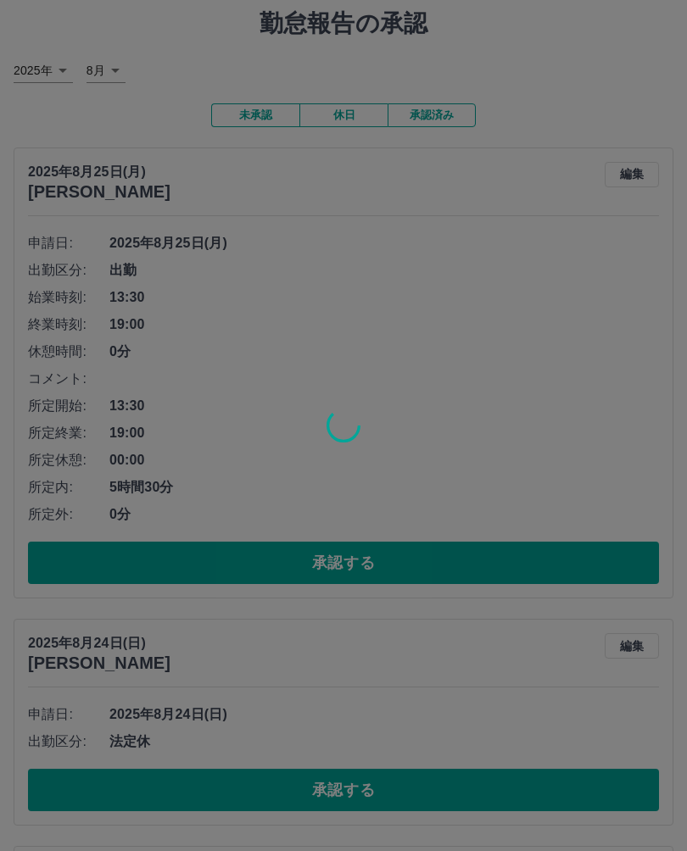
click at [25, 552] on div at bounding box center [343, 425] width 687 height 851
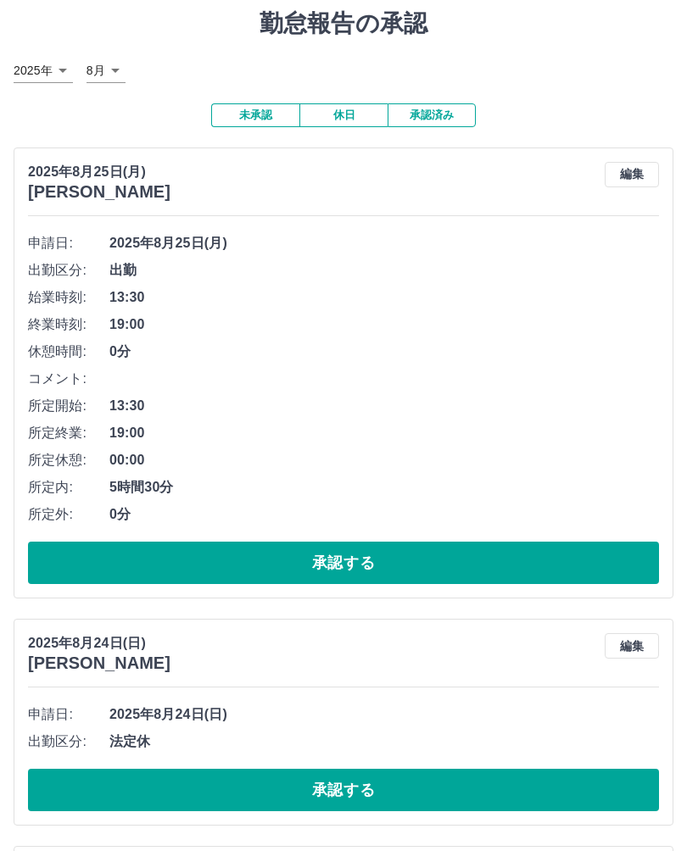
click at [35, 565] on button "承認する" at bounding box center [343, 563] width 631 height 42
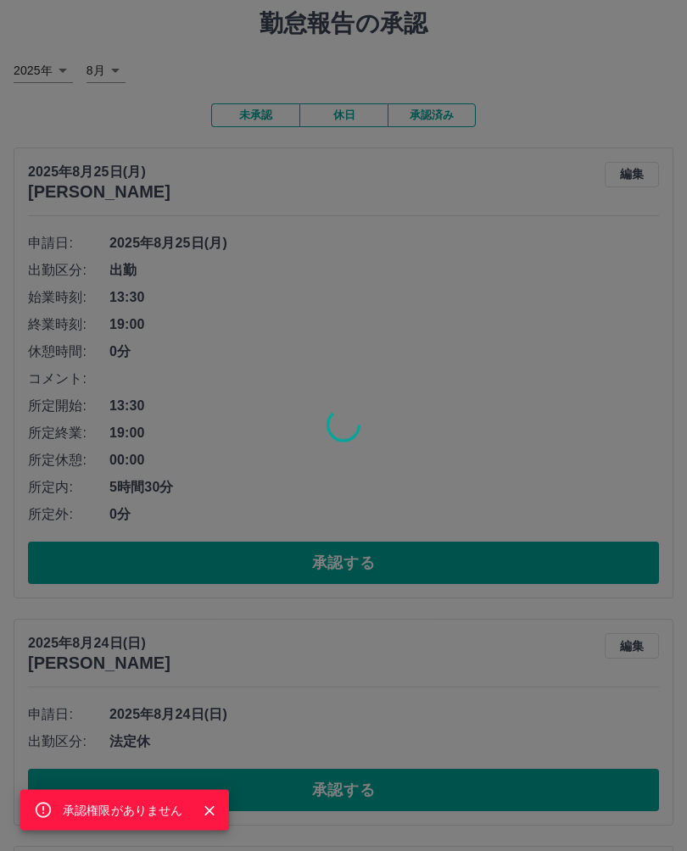
scroll to position [55, 0]
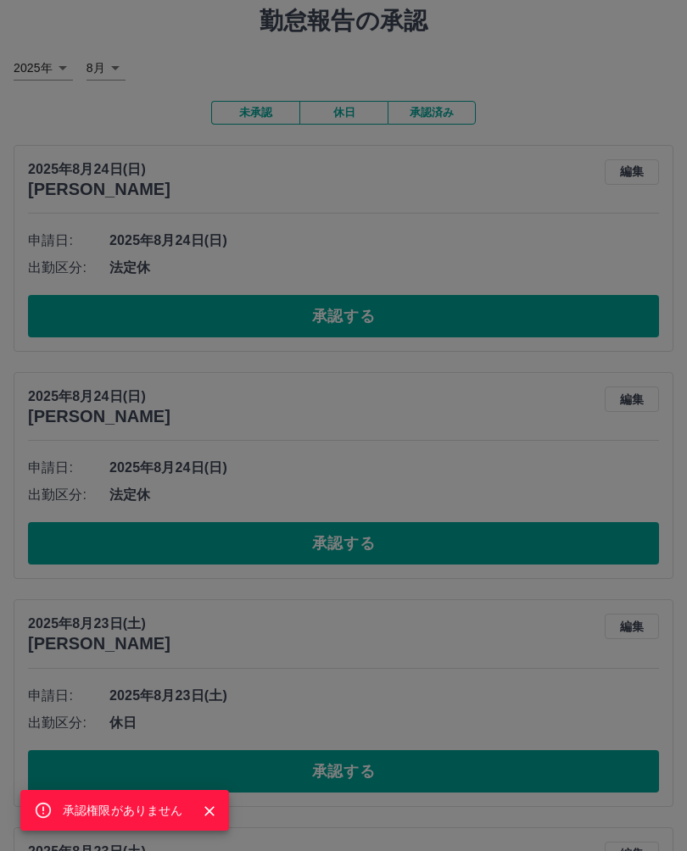
click at [51, 364] on div "承認権限がありません" at bounding box center [343, 425] width 687 height 851
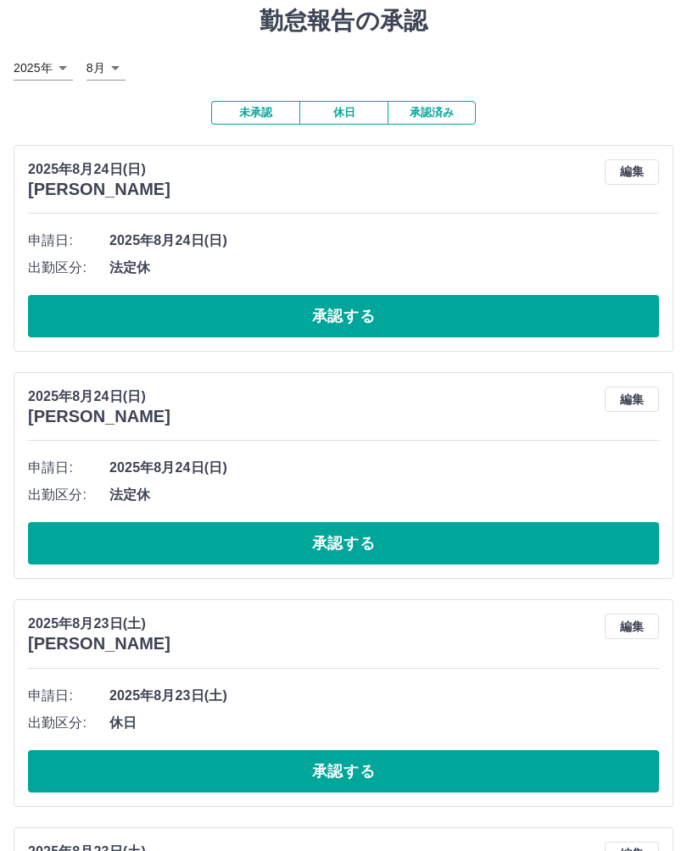
click at [61, 327] on button "承認する" at bounding box center [343, 316] width 631 height 42
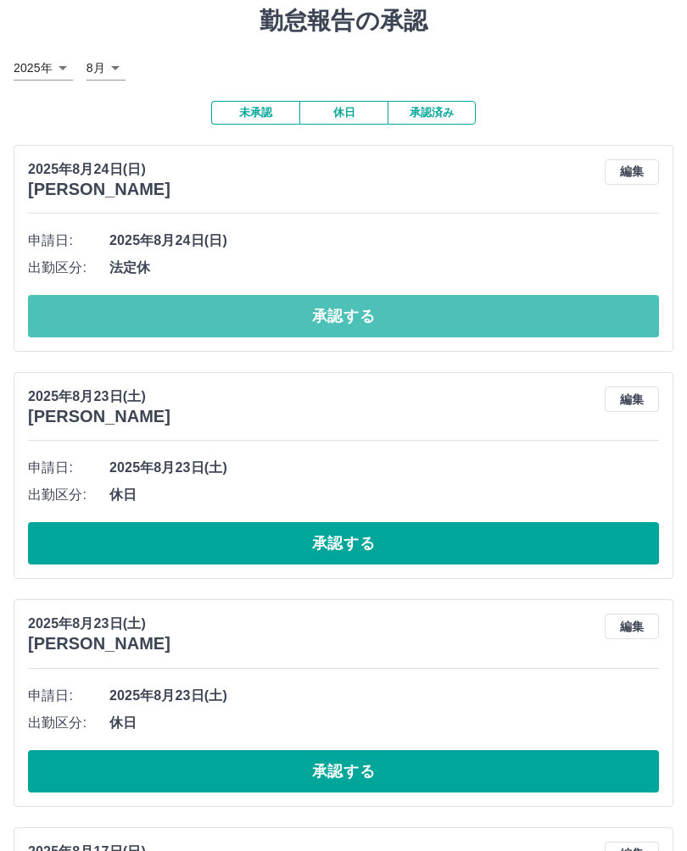
click at [61, 326] on button "承認する" at bounding box center [343, 316] width 631 height 42
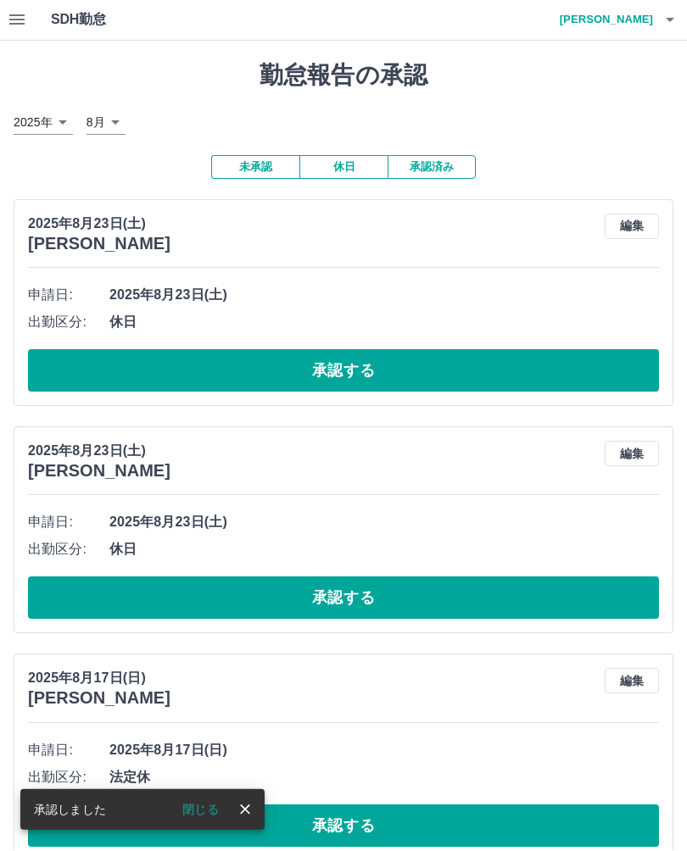
scroll to position [28, 0]
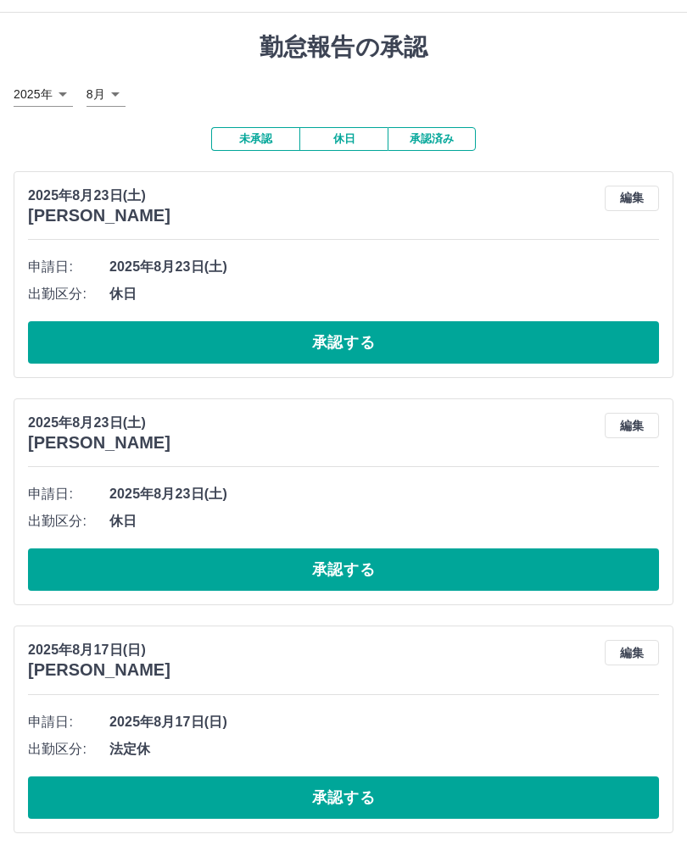
click at [75, 348] on button "承認する" at bounding box center [343, 343] width 631 height 42
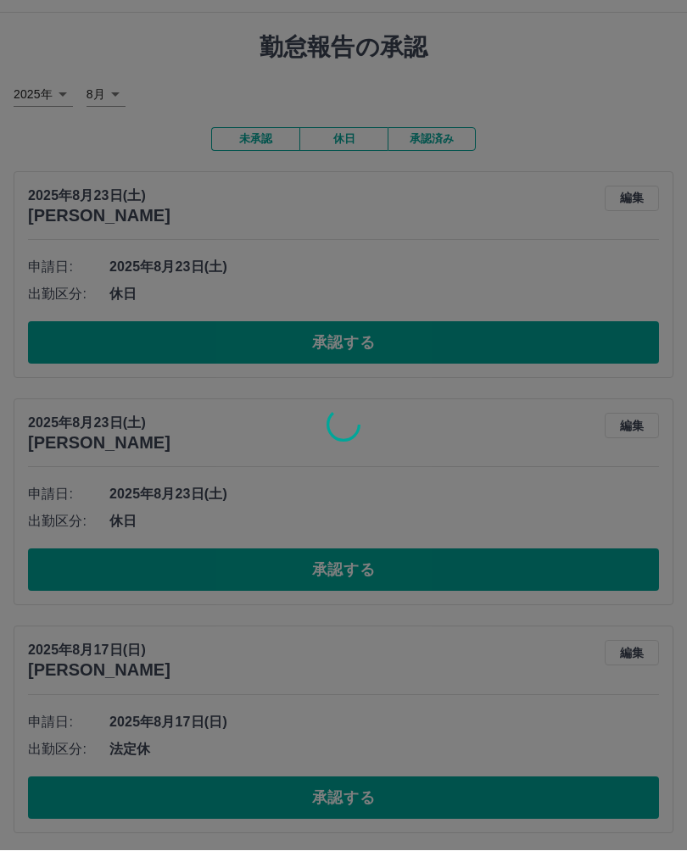
scroll to position [0, 0]
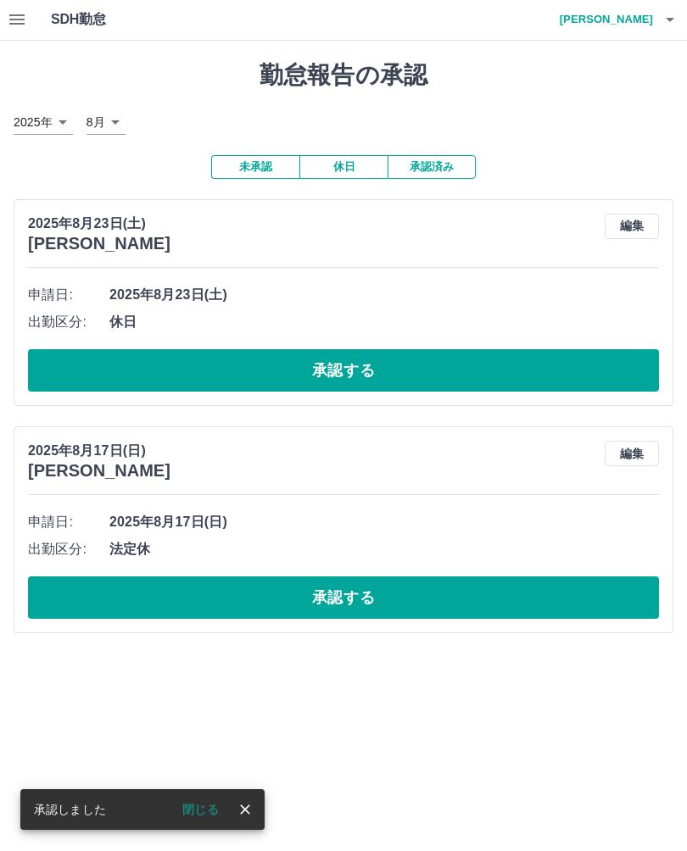
click at [48, 368] on button "承認する" at bounding box center [343, 371] width 631 height 42
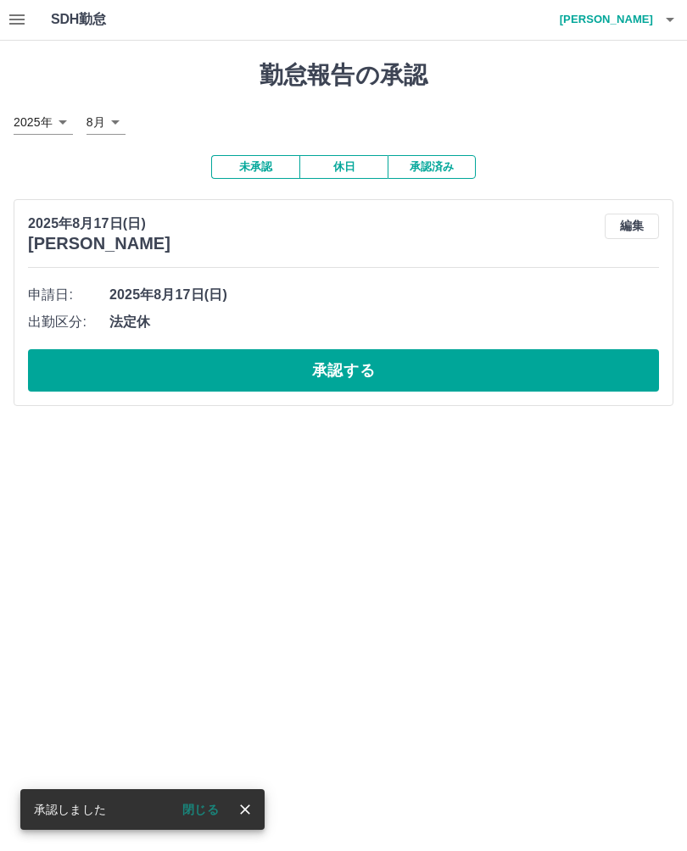
click at [58, 375] on button "承認する" at bounding box center [343, 371] width 631 height 42
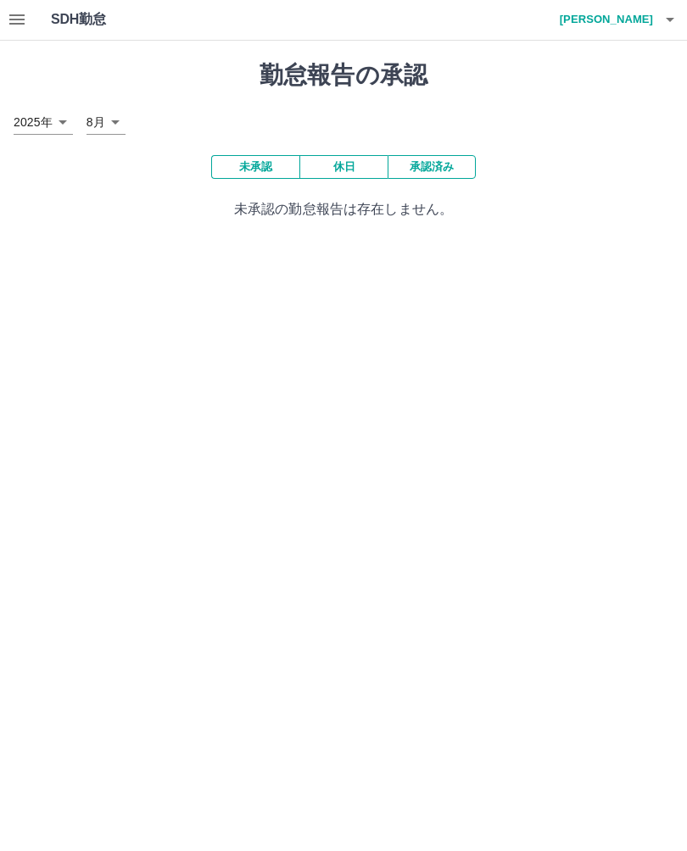
click at [667, 14] on icon "button" at bounding box center [669, 20] width 20 height 20
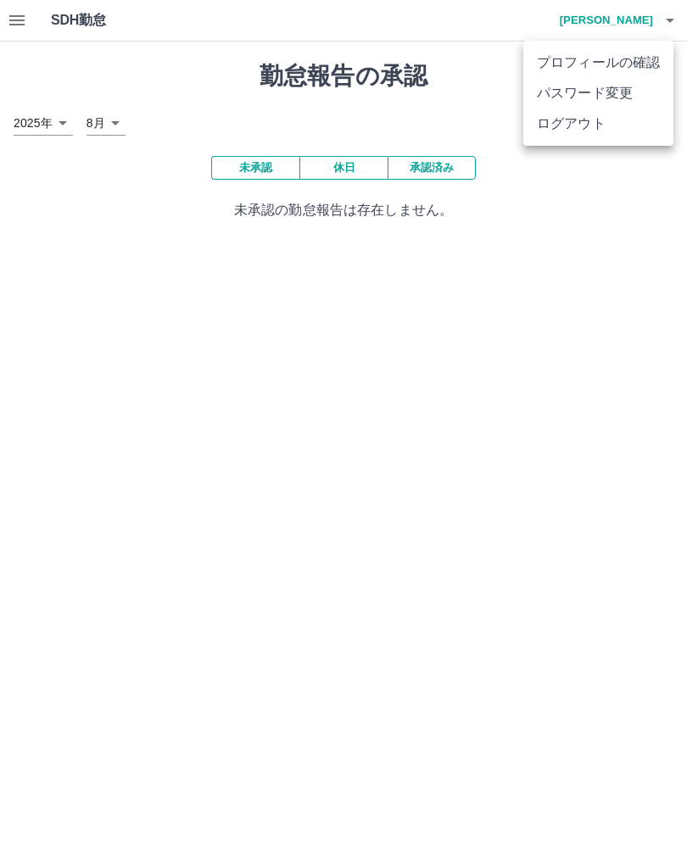
click at [600, 170] on div at bounding box center [343, 425] width 687 height 851
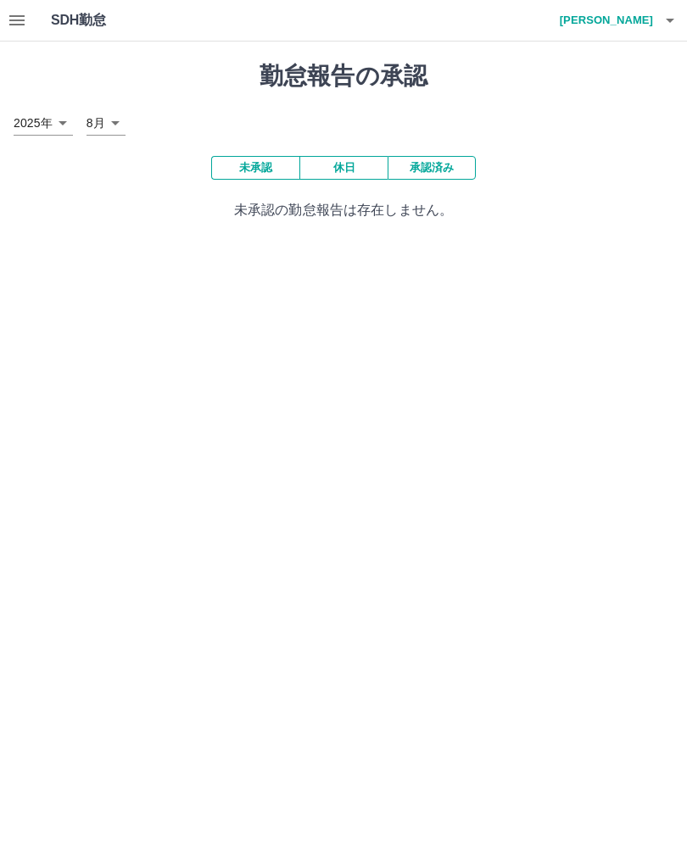
click at [659, 23] on button "button" at bounding box center [670, 20] width 34 height 41
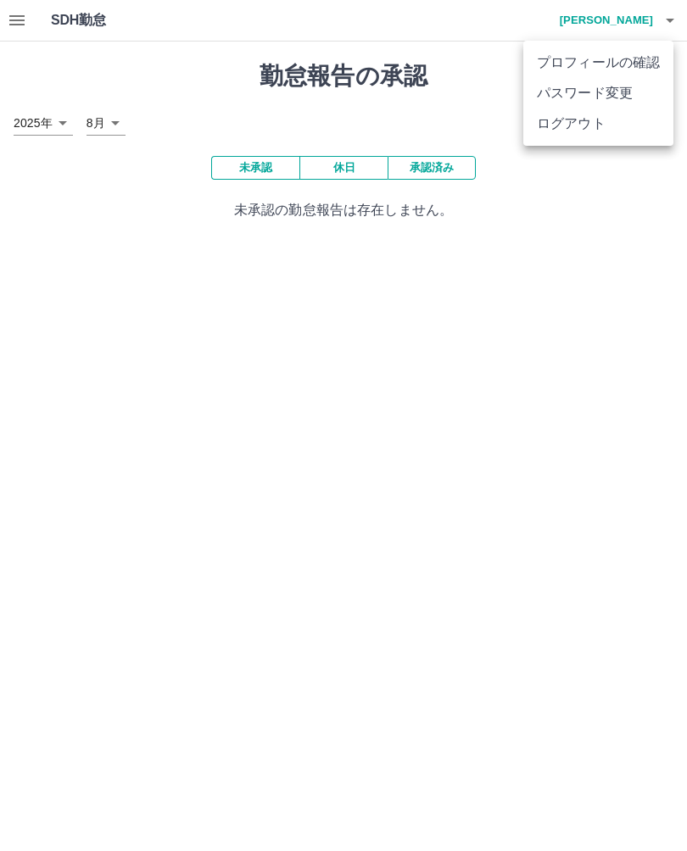
click at [593, 136] on li "ログアウト" at bounding box center [598, 123] width 150 height 31
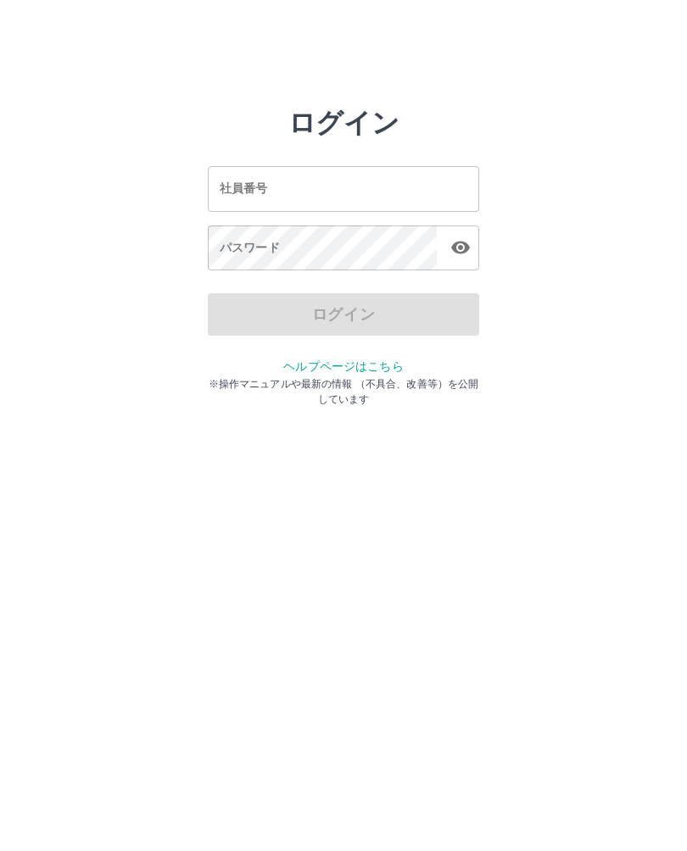
click at [420, 192] on input "社員番号" at bounding box center [343, 188] width 271 height 45
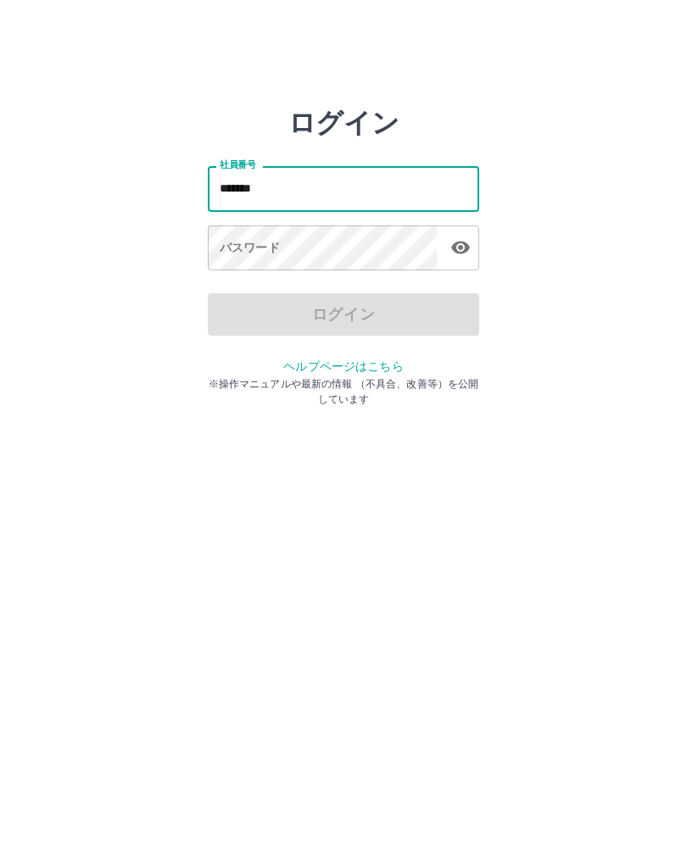
type input "*******"
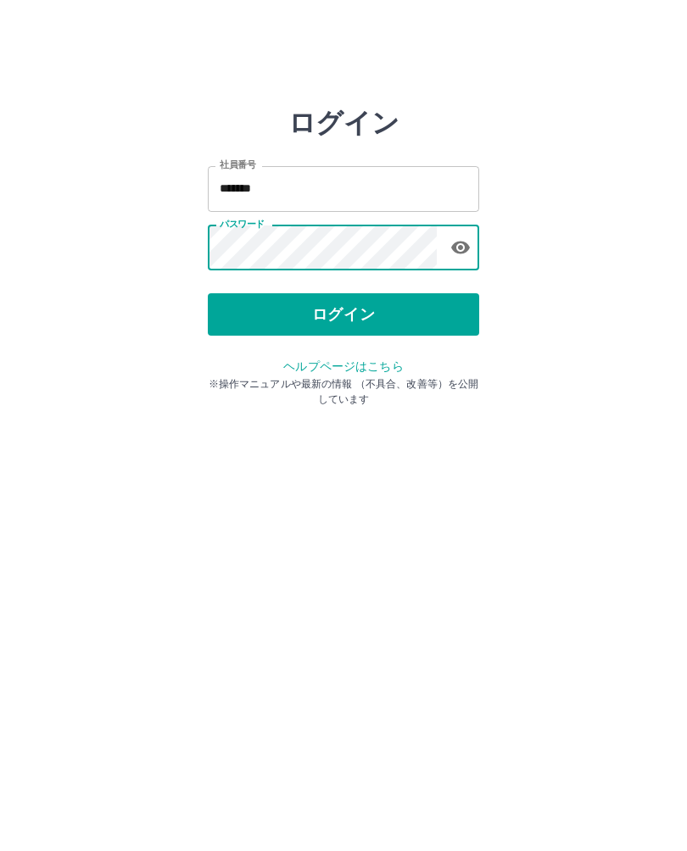
click at [425, 311] on button "ログイン" at bounding box center [343, 314] width 271 height 42
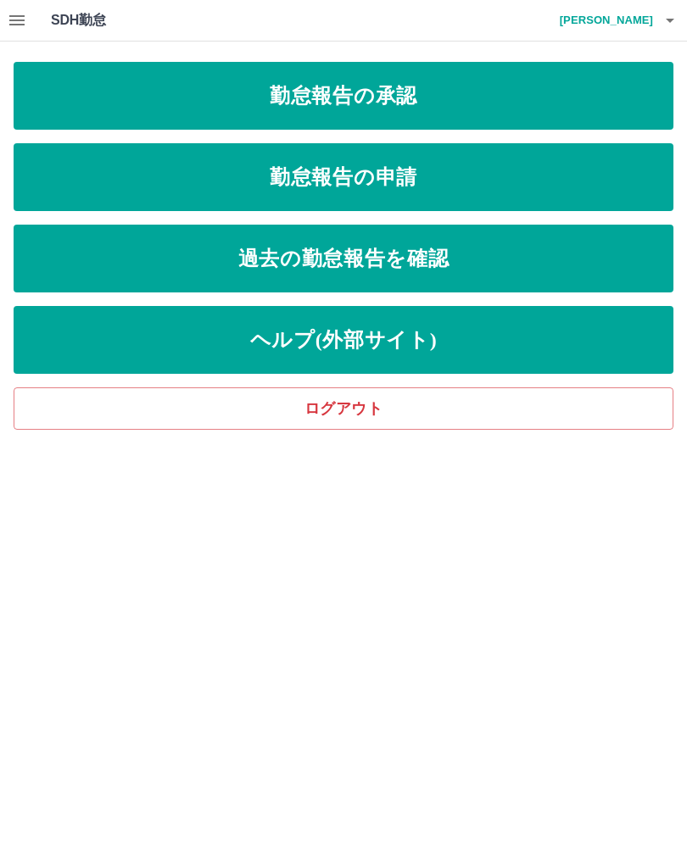
click at [555, 74] on link "勤怠報告の承認" at bounding box center [343, 96] width 659 height 68
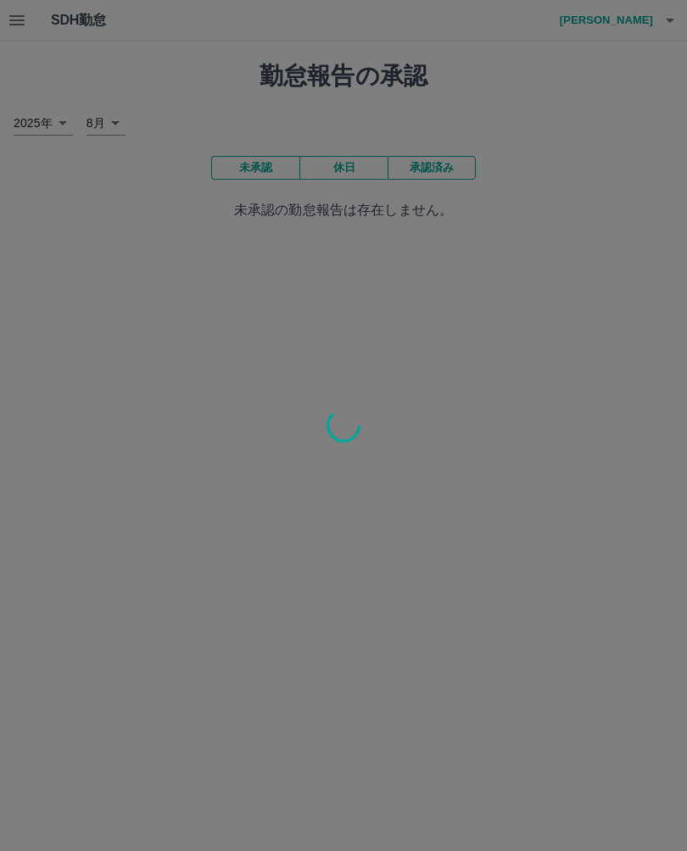
click at [10, 22] on div at bounding box center [343, 425] width 687 height 851
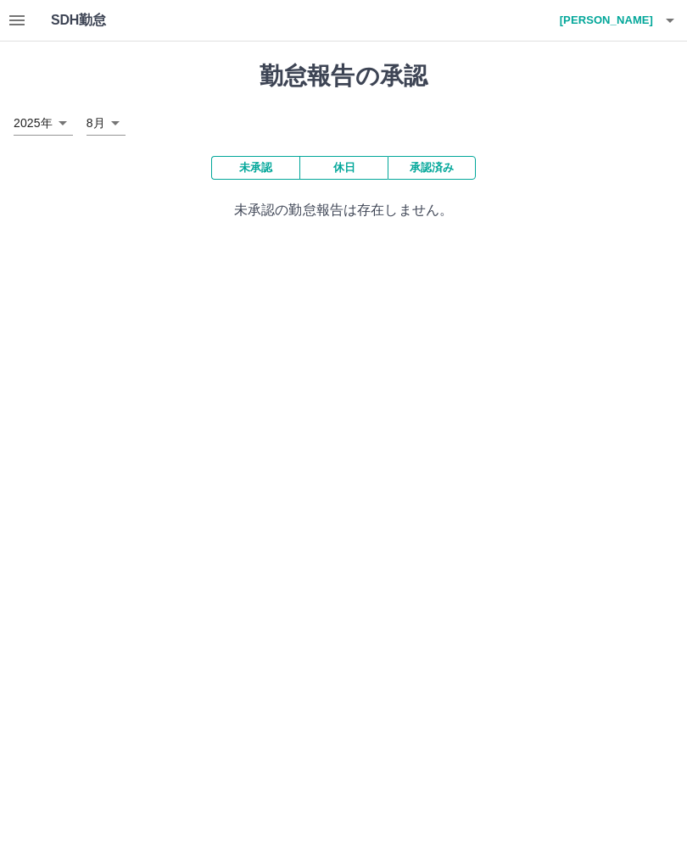
click at [19, 12] on icon "button" at bounding box center [17, 20] width 20 height 20
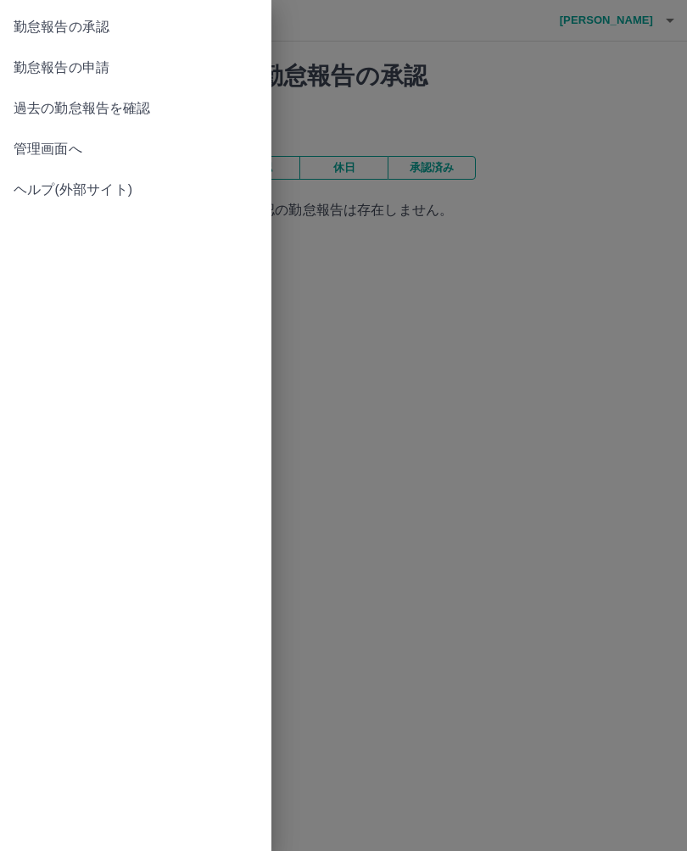
click at [96, 61] on span "勤怠報告の申請" at bounding box center [136, 68] width 244 height 20
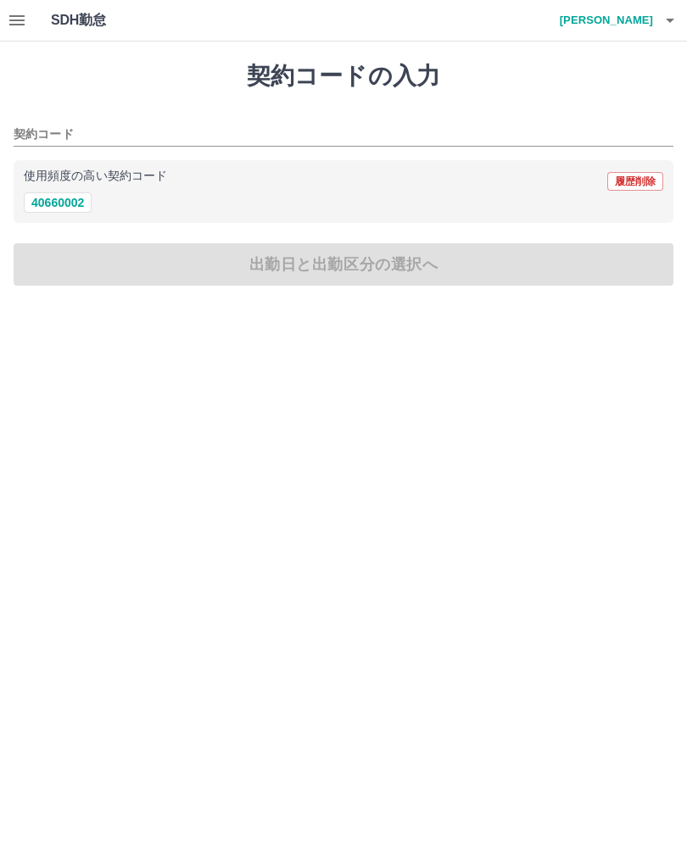
click at [75, 194] on button "40660002" at bounding box center [58, 202] width 68 height 20
type input "********"
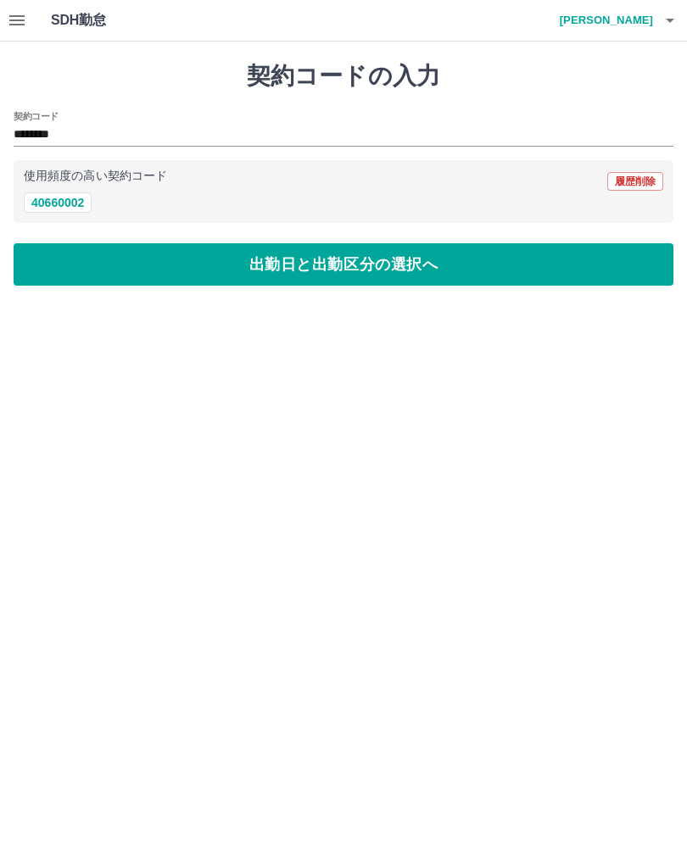
click at [193, 244] on button "出勤日と出勤区分の選択へ" at bounding box center [343, 264] width 659 height 42
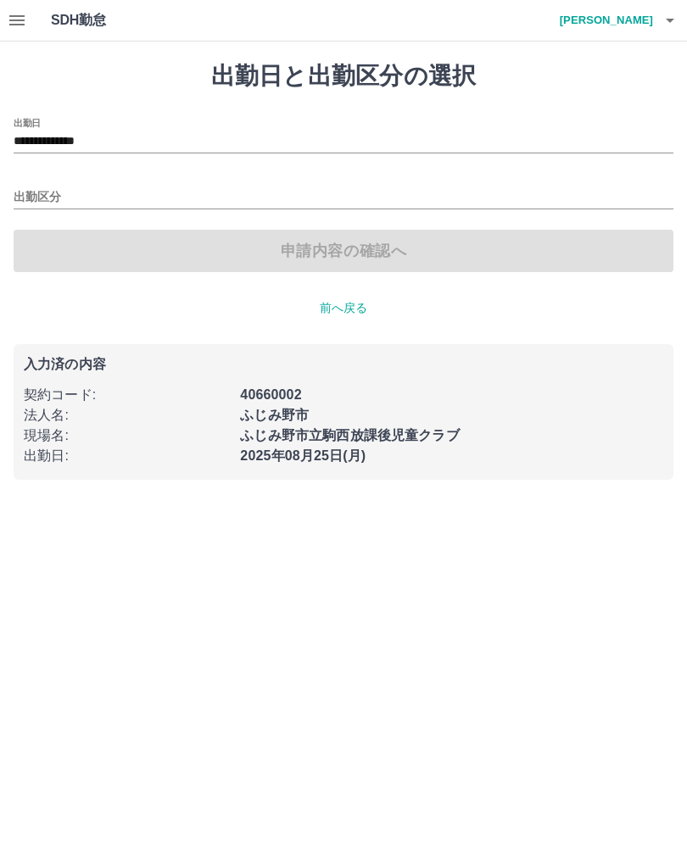
click at [71, 194] on input "出勤区分" at bounding box center [343, 197] width 659 height 21
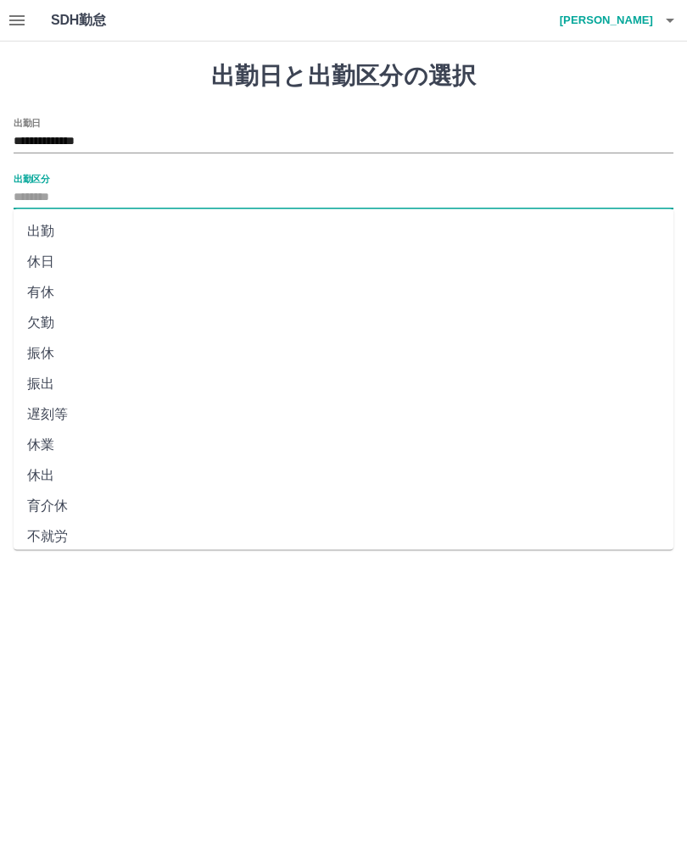
click at [53, 230] on li "出勤" at bounding box center [343, 231] width 659 height 31
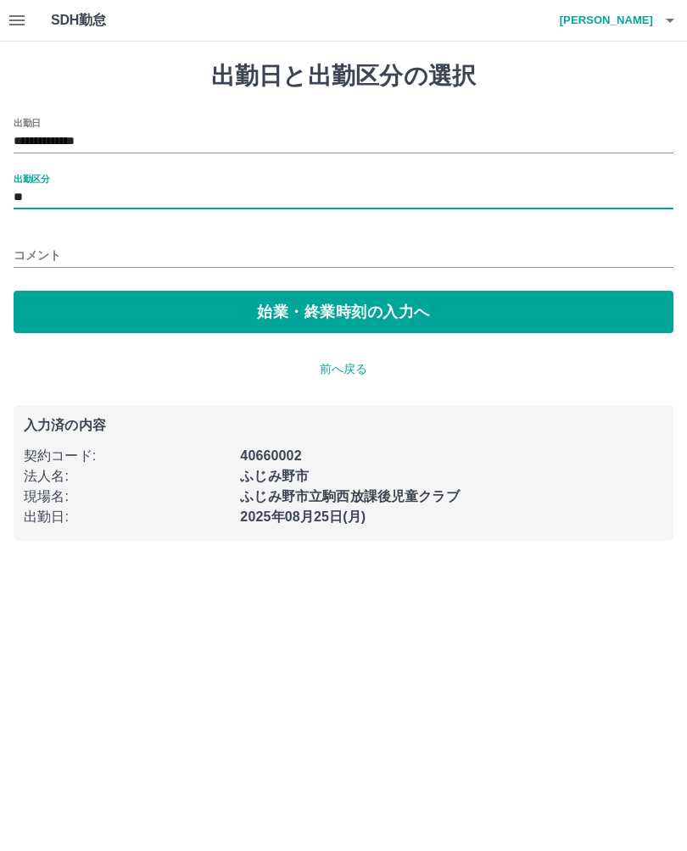
type input "**"
click at [117, 304] on button "始業・終業時刻の入力へ" at bounding box center [343, 312] width 659 height 42
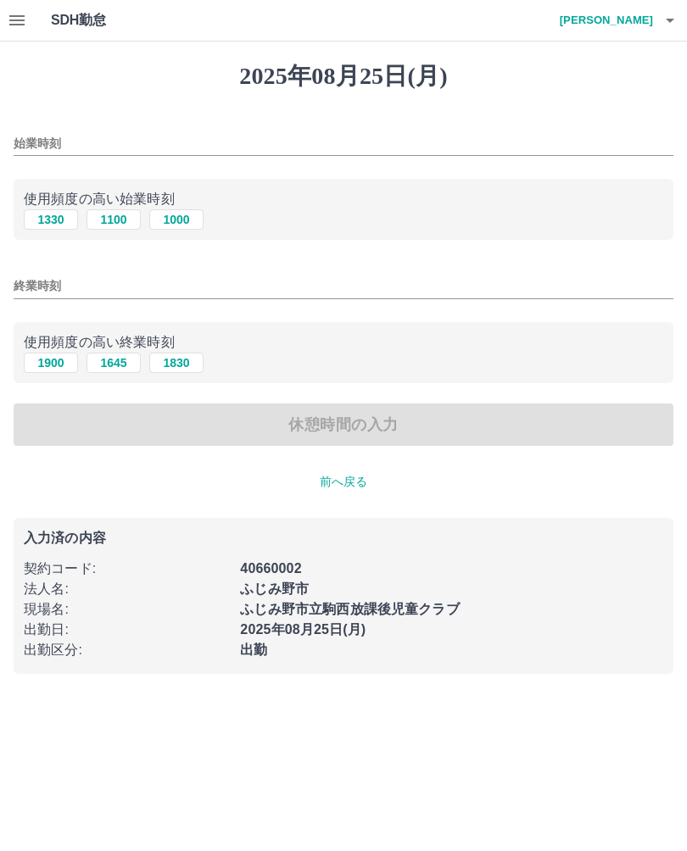
click at [191, 219] on button "1000" at bounding box center [176, 219] width 54 height 20
type input "****"
click at [45, 356] on button "1900" at bounding box center [51, 363] width 54 height 20
type input "****"
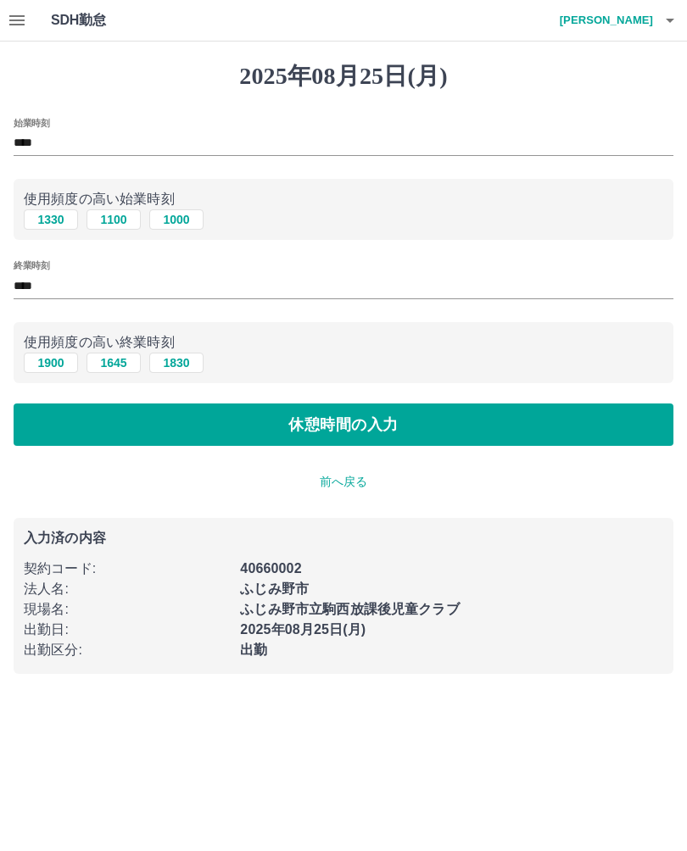
click at [253, 407] on button "休憩時間の入力" at bounding box center [343, 424] width 659 height 42
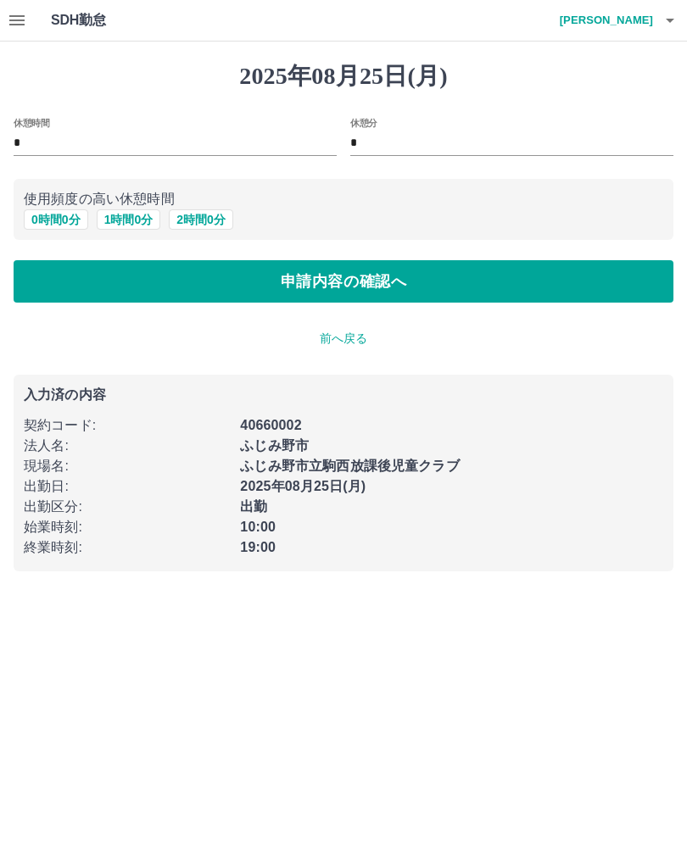
click at [129, 214] on button "1 時間 0 分" at bounding box center [129, 219] width 64 height 20
type input "*"
click at [220, 288] on button "申請内容の確認へ" at bounding box center [343, 281] width 659 height 42
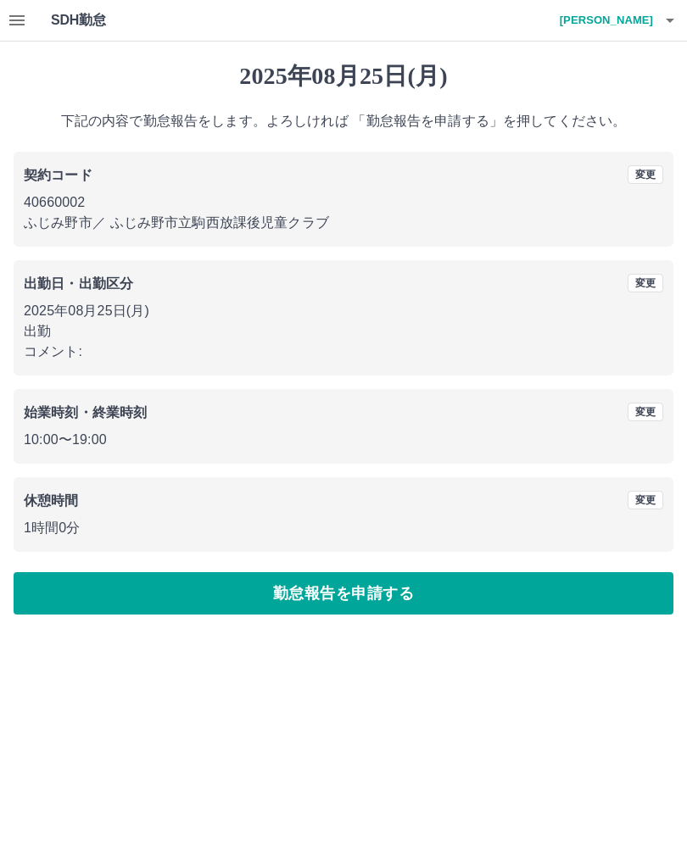
click at [286, 566] on div "2025年08月25日(月) 下記の内容で勤怠報告をします。よろしければ 「勤怠報告を申請する」を押してください。 契約コード 変更 40660002 ふじみ…" at bounding box center [343, 338] width 687 height 593
click at [420, 572] on button "勤怠報告を申請する" at bounding box center [343, 593] width 659 height 42
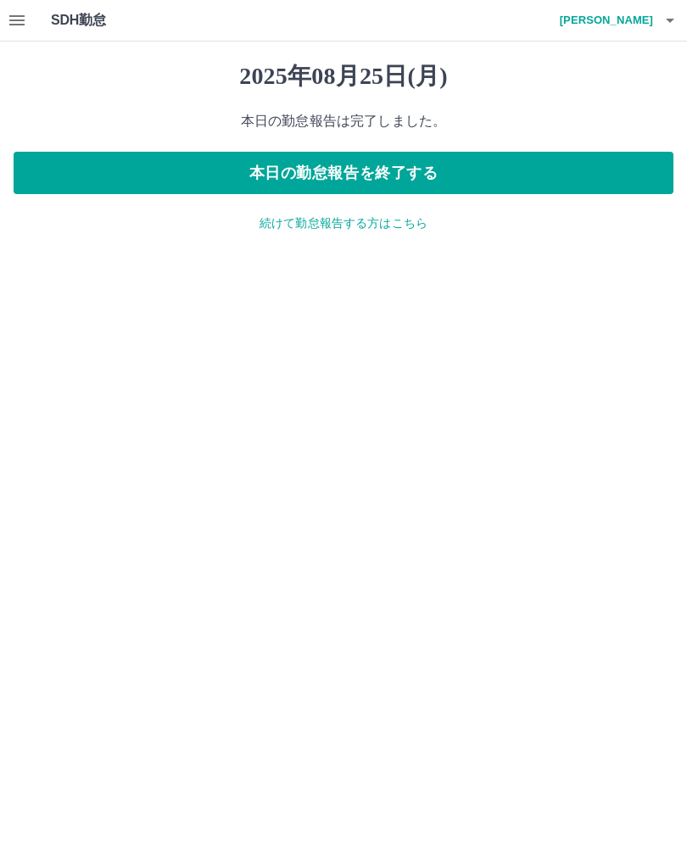
click at [23, 16] on icon "button" at bounding box center [16, 20] width 15 height 10
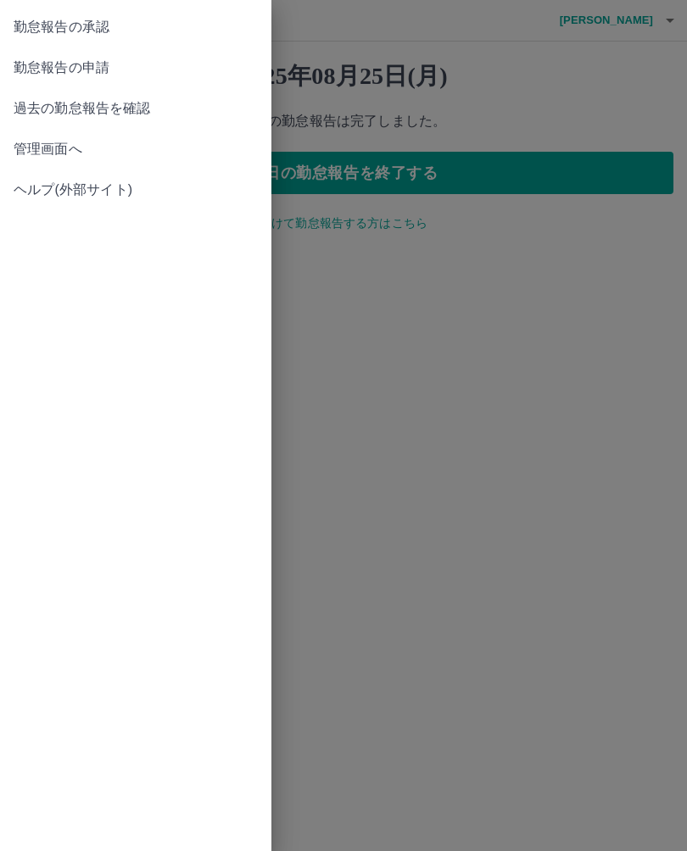
click at [115, 27] on span "勤怠報告の承認" at bounding box center [136, 27] width 244 height 20
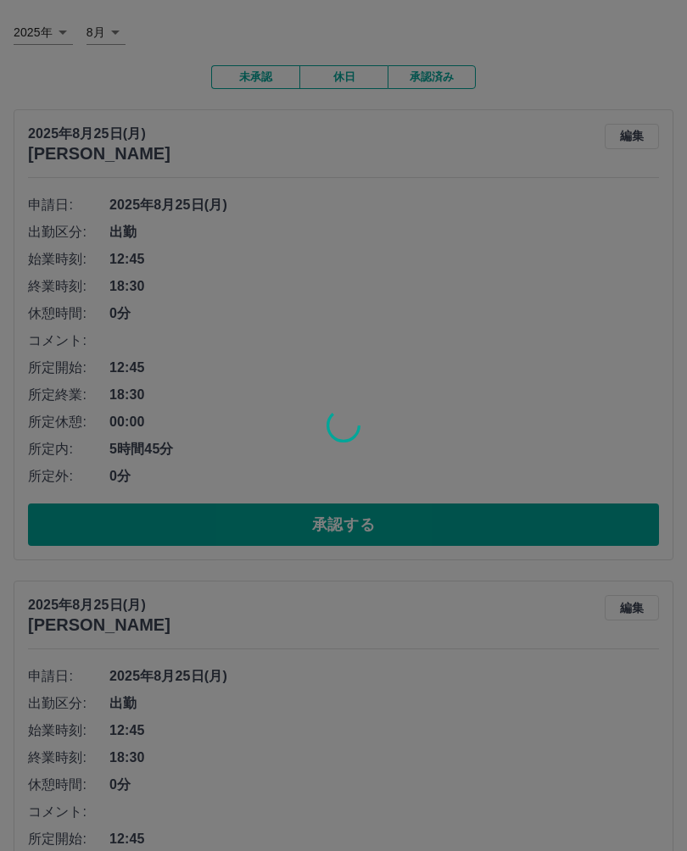
scroll to position [89, 0]
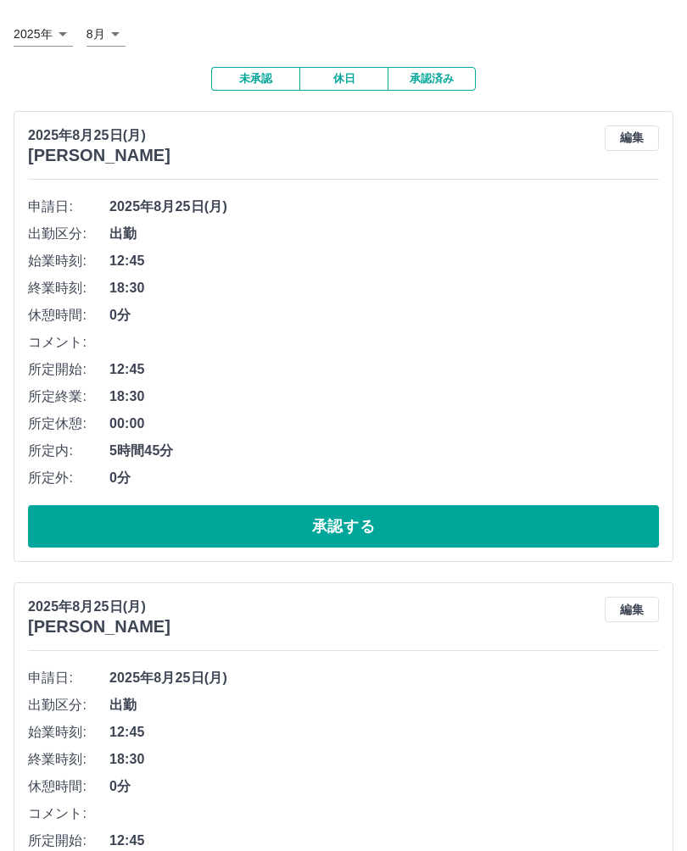
click at [635, 129] on button "編集" at bounding box center [631, 137] width 54 height 25
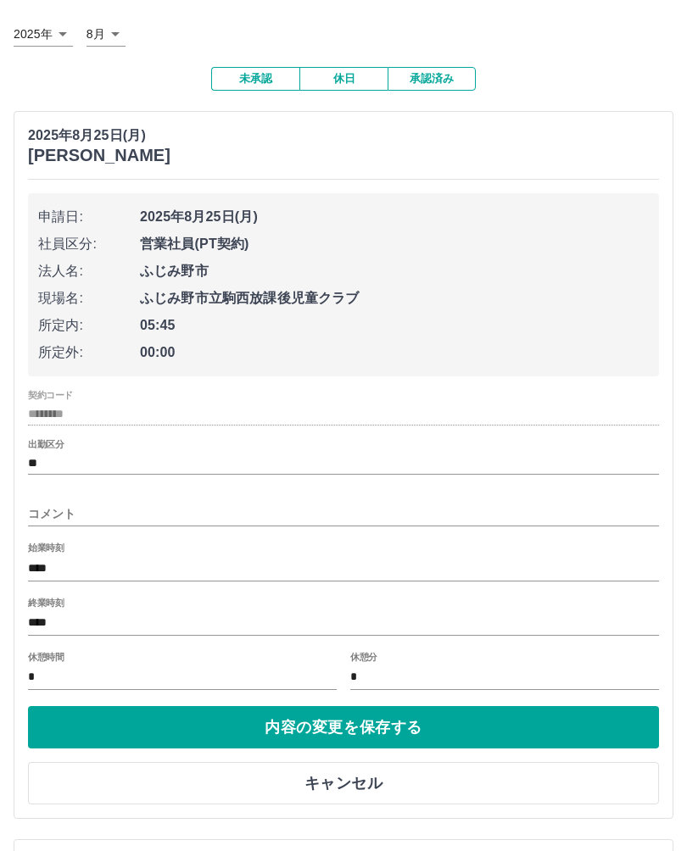
click at [229, 517] on input "コメント" at bounding box center [343, 514] width 631 height 25
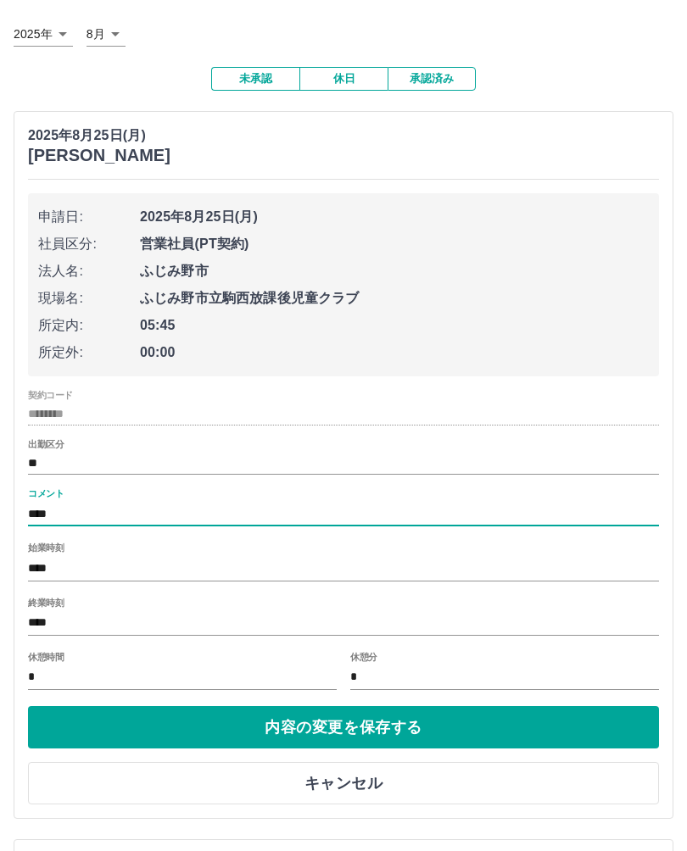
type input "*****"
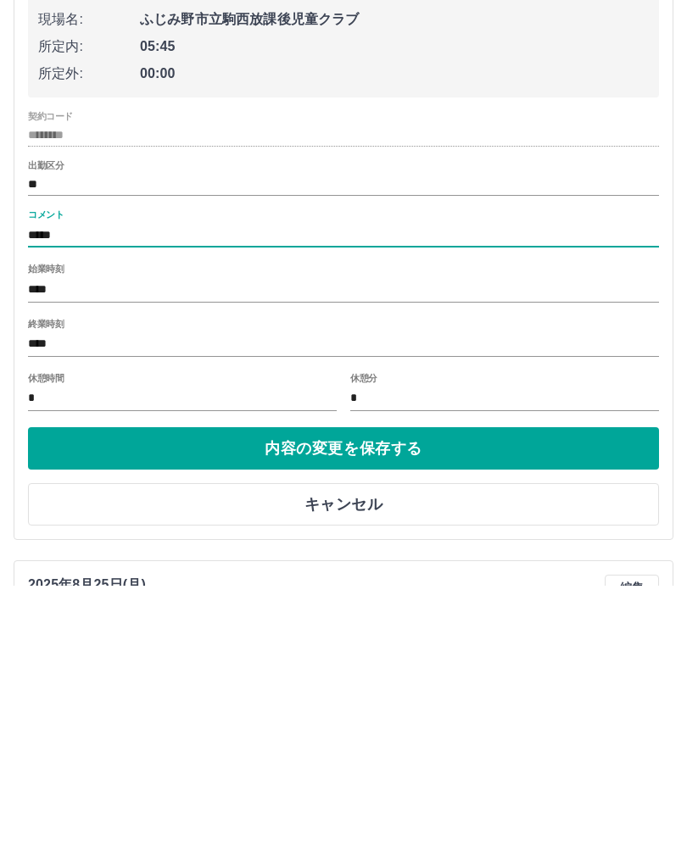
click at [480, 693] on button "内容の変更を保存する" at bounding box center [343, 714] width 631 height 42
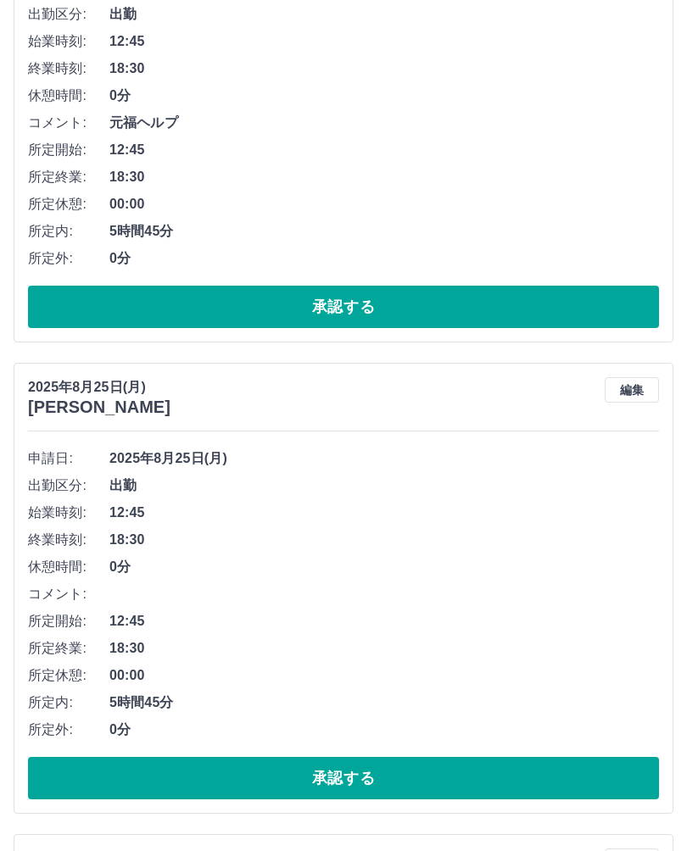
scroll to position [310, 0]
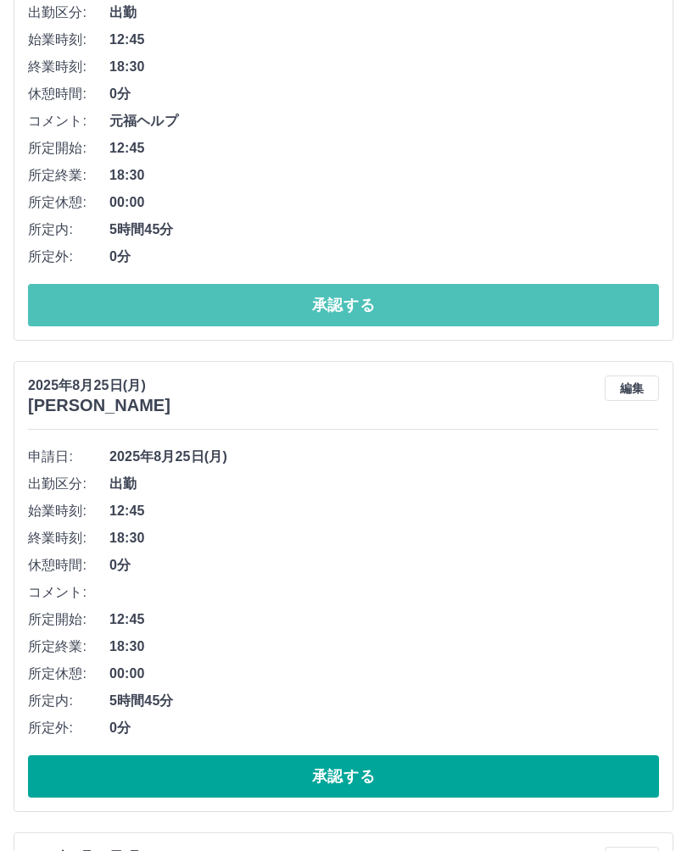
click at [511, 315] on button "承認する" at bounding box center [343, 305] width 631 height 42
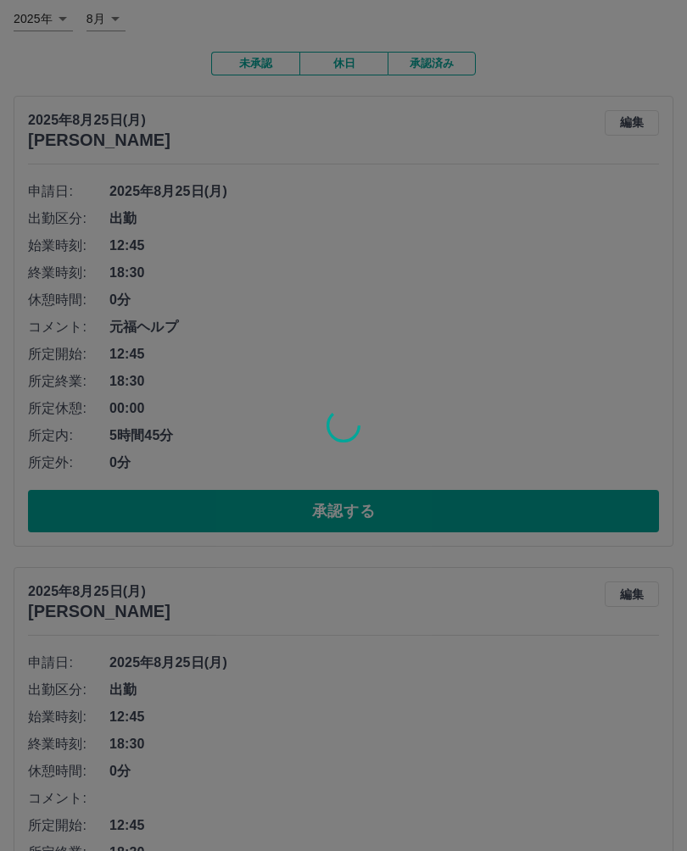
scroll to position [105, 0]
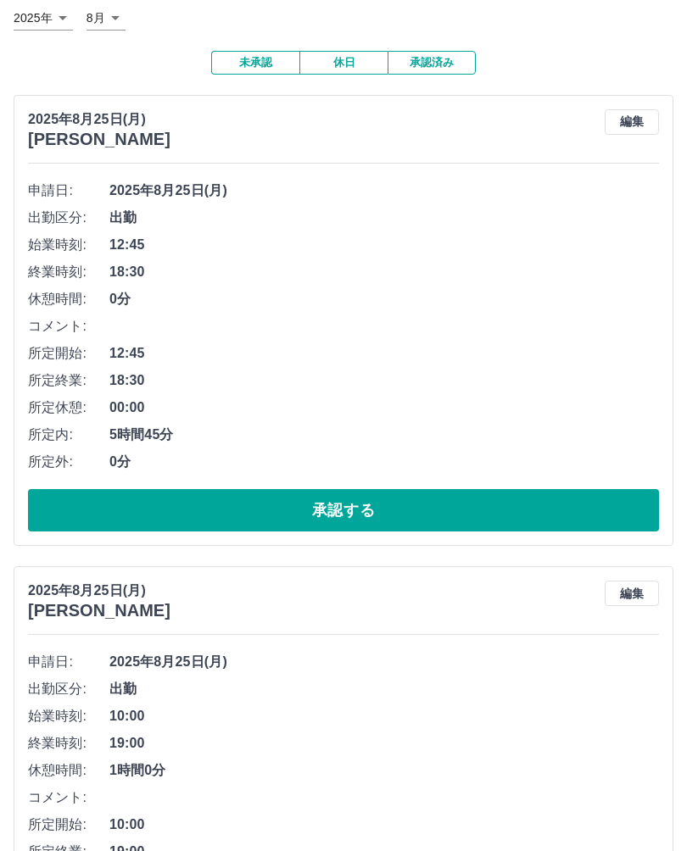
click at [560, 718] on span "10:00" at bounding box center [383, 716] width 549 height 20
click at [498, 520] on button "承認する" at bounding box center [343, 510] width 631 height 42
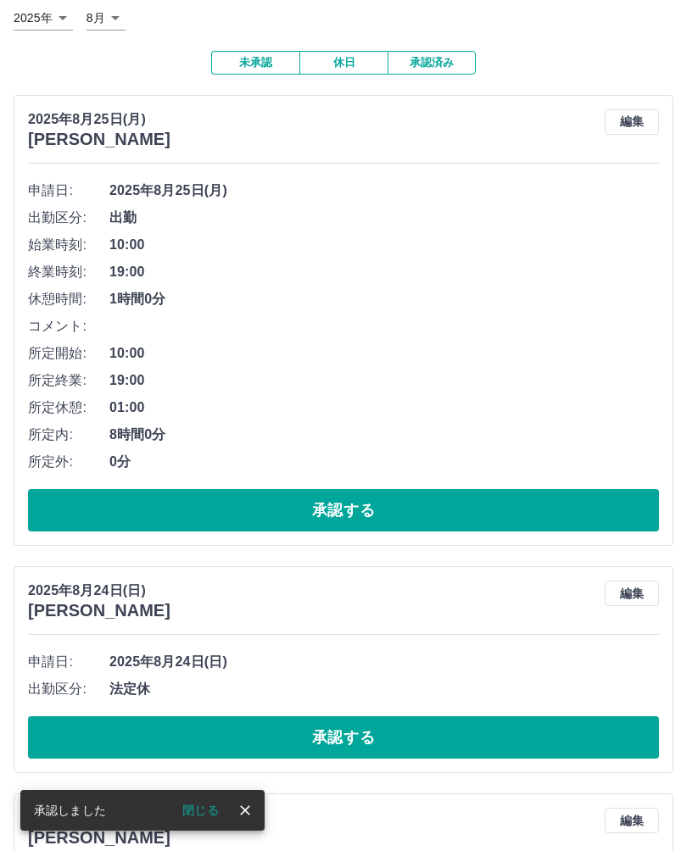
click at [480, 528] on button "承認する" at bounding box center [343, 510] width 631 height 42
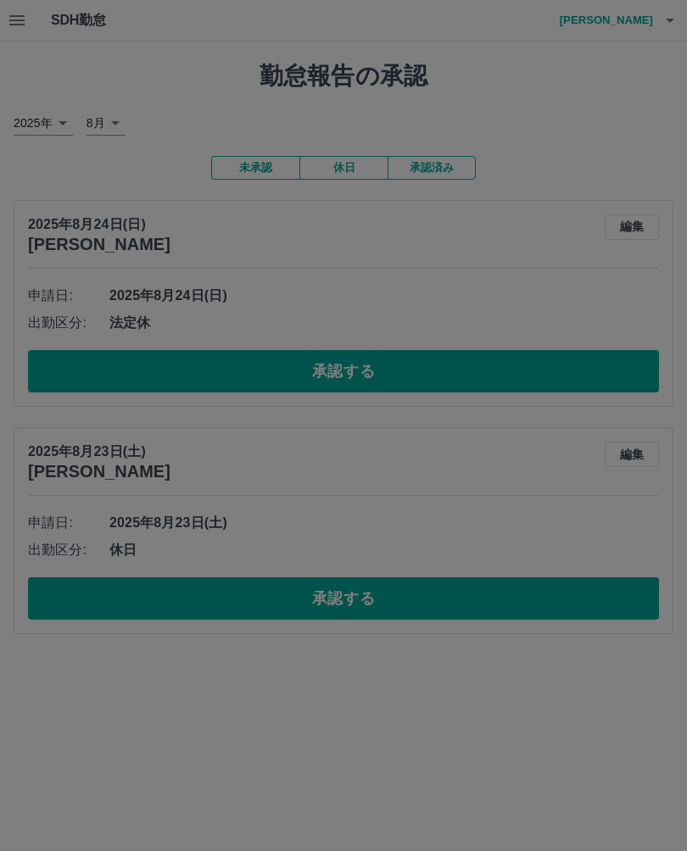
scroll to position [0, 0]
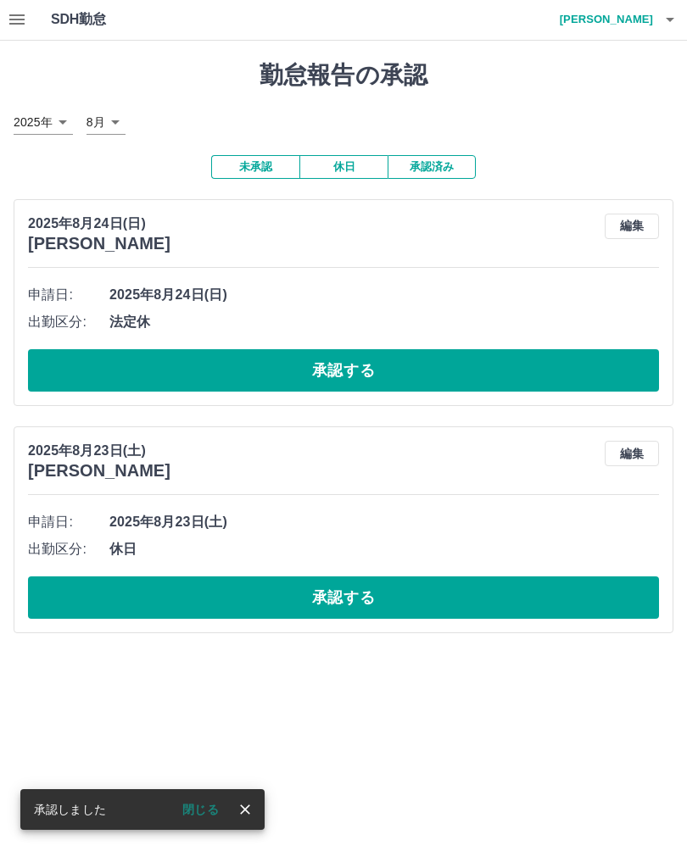
click at [497, 362] on button "承認する" at bounding box center [343, 371] width 631 height 42
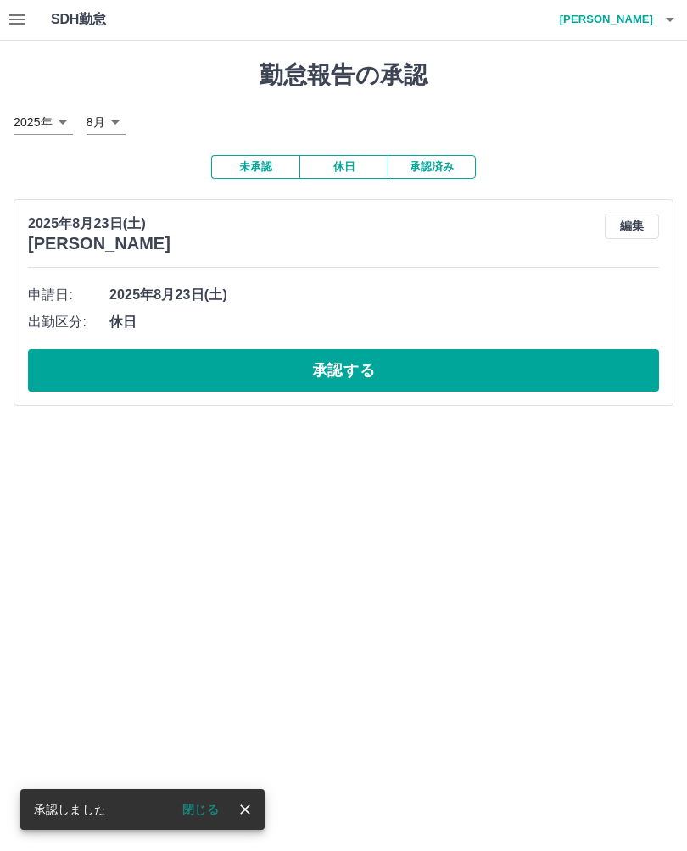
click at [487, 375] on button "承認する" at bounding box center [343, 371] width 631 height 42
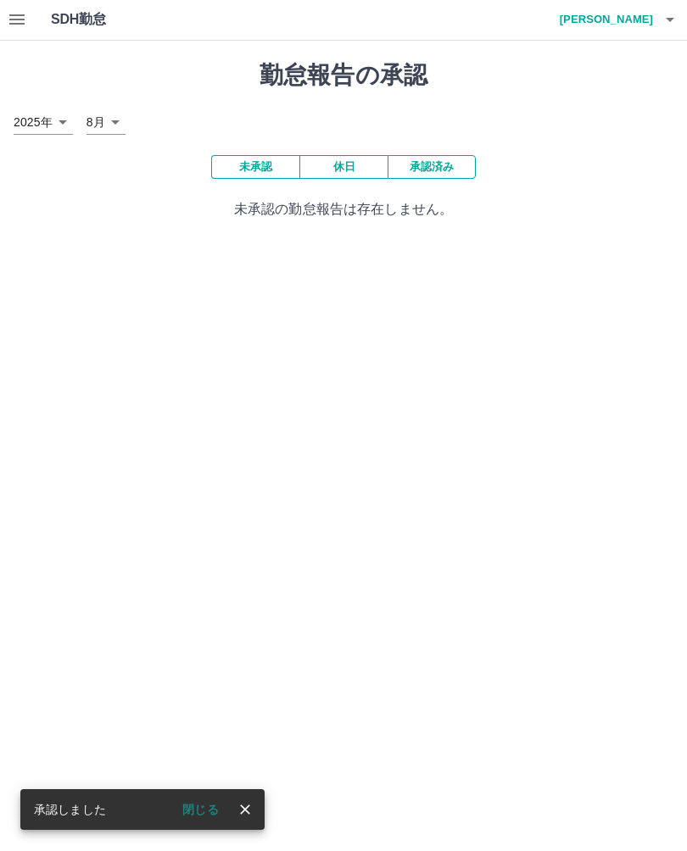
click at [428, 164] on button "承認済み" at bounding box center [431, 168] width 88 height 24
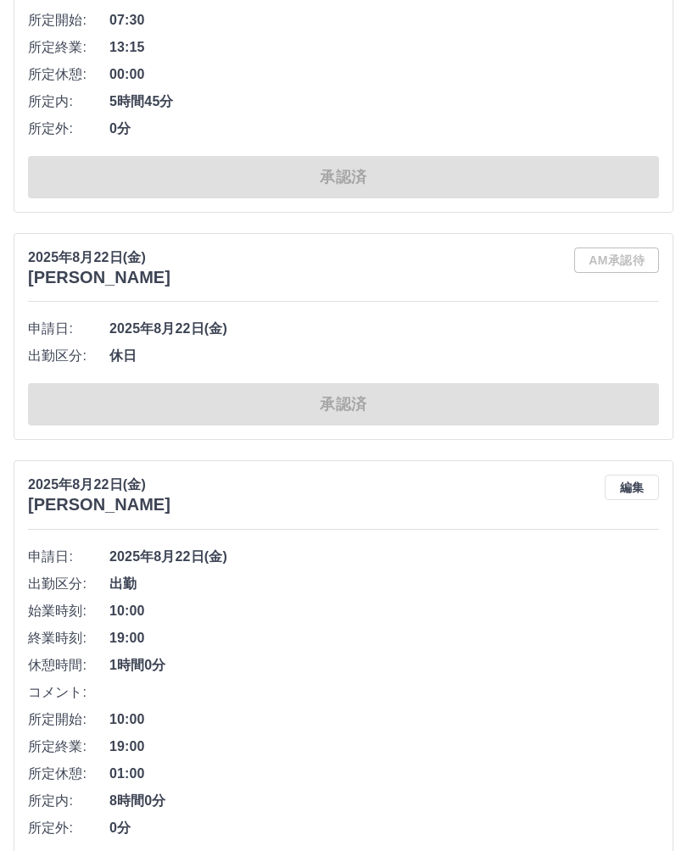
scroll to position [8233, 0]
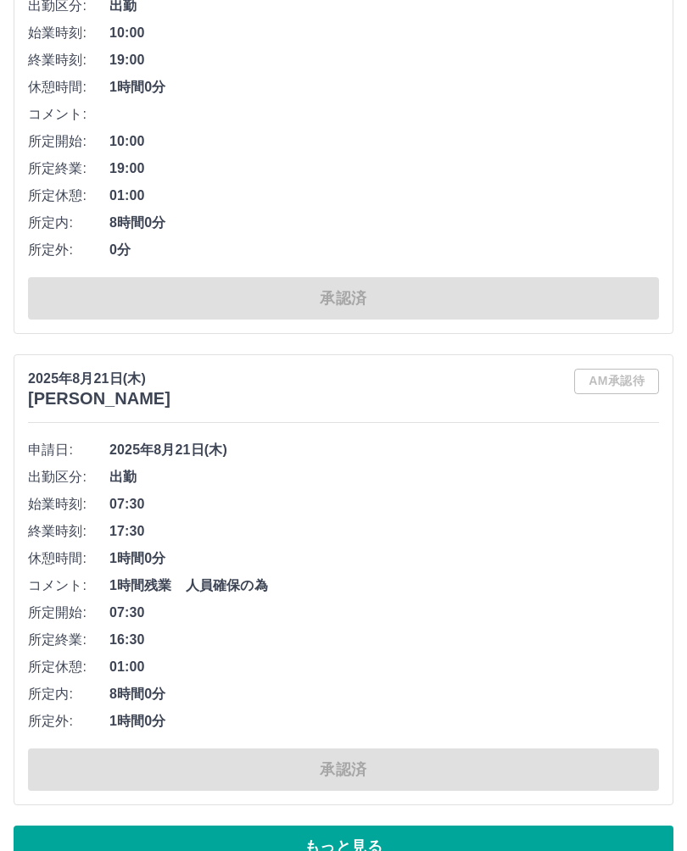
click at [437, 838] on button "もっと見る" at bounding box center [343, 847] width 659 height 42
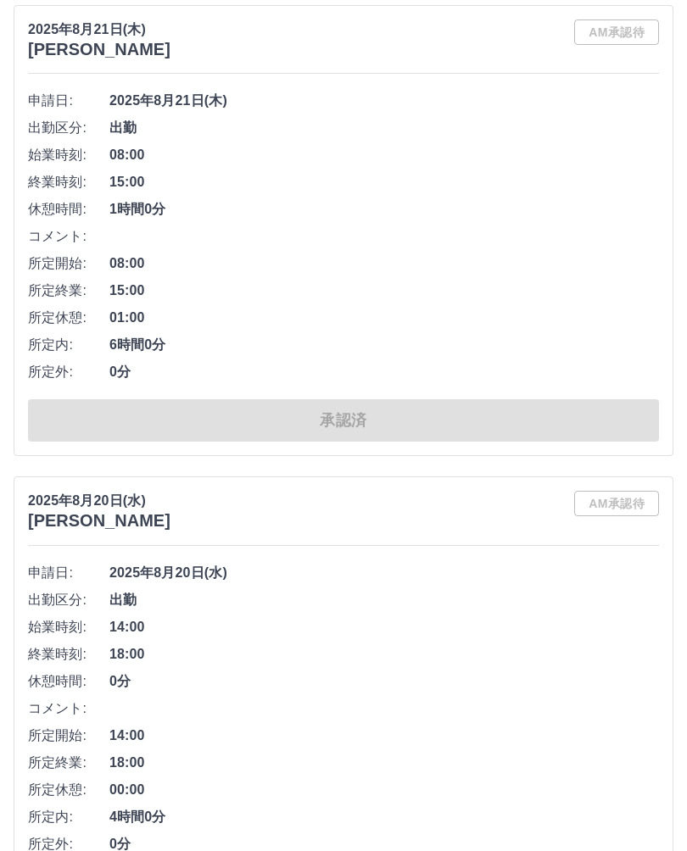
scroll to position [11925, 0]
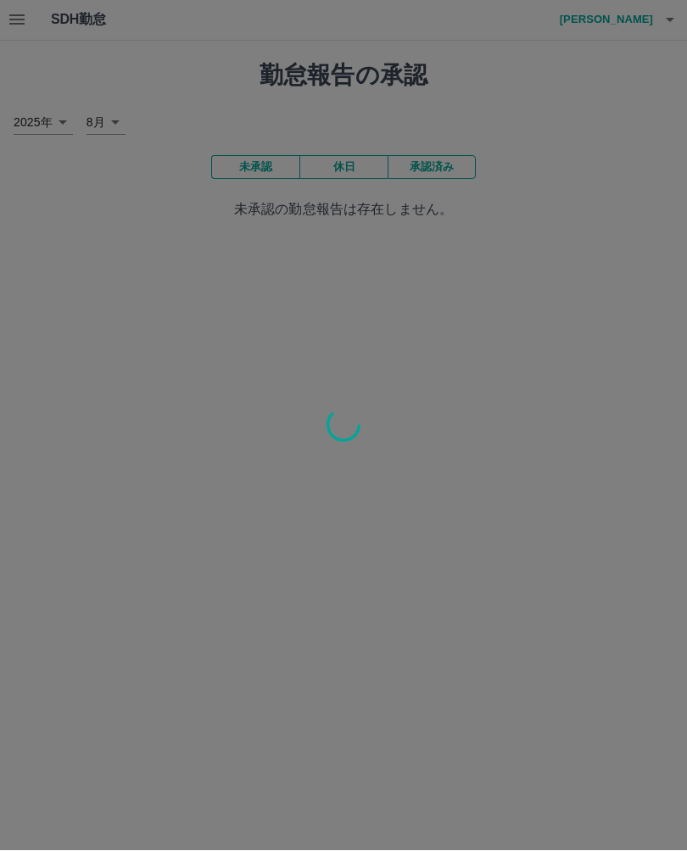
click at [672, 17] on div at bounding box center [343, 425] width 687 height 851
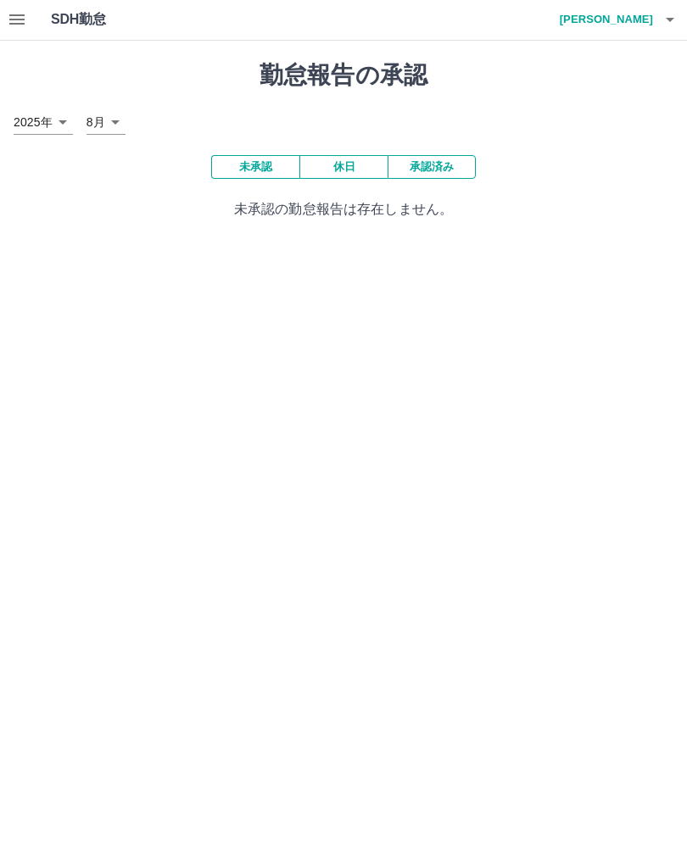
click at [671, 23] on icon "button" at bounding box center [669, 20] width 20 height 20
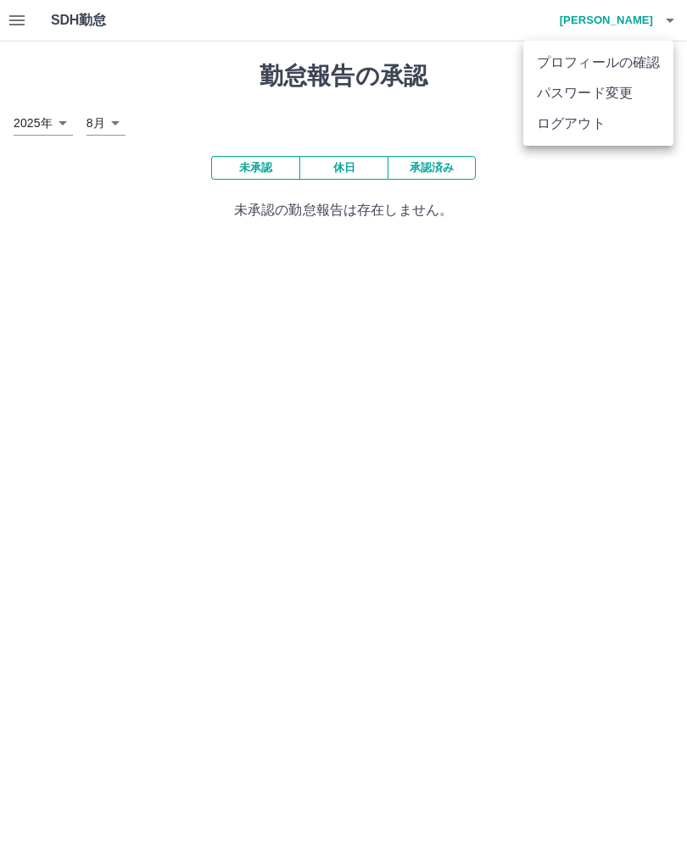
click at [603, 130] on li "ログアウト" at bounding box center [598, 123] width 150 height 31
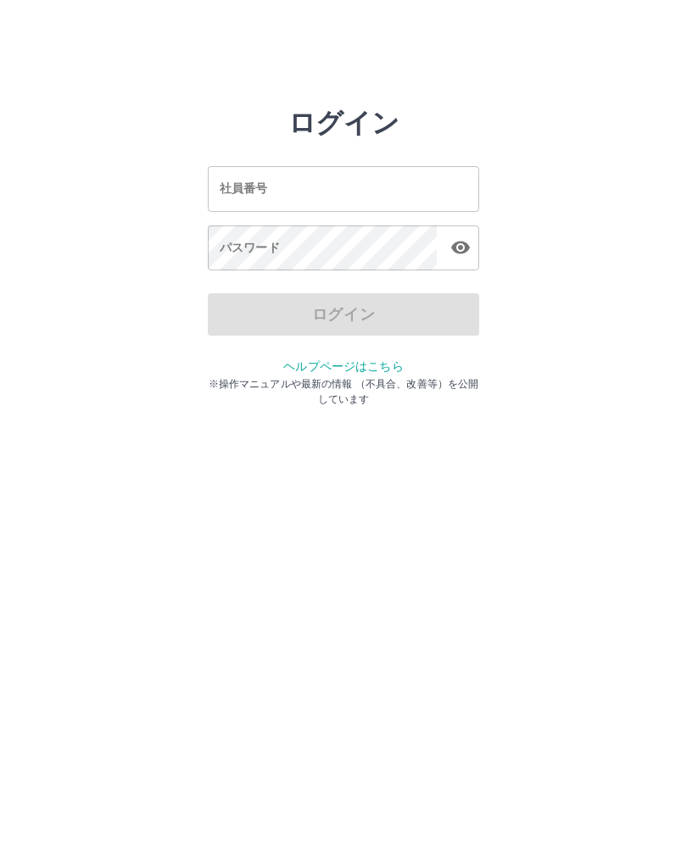
click at [403, 190] on input "社員番号" at bounding box center [343, 188] width 271 height 45
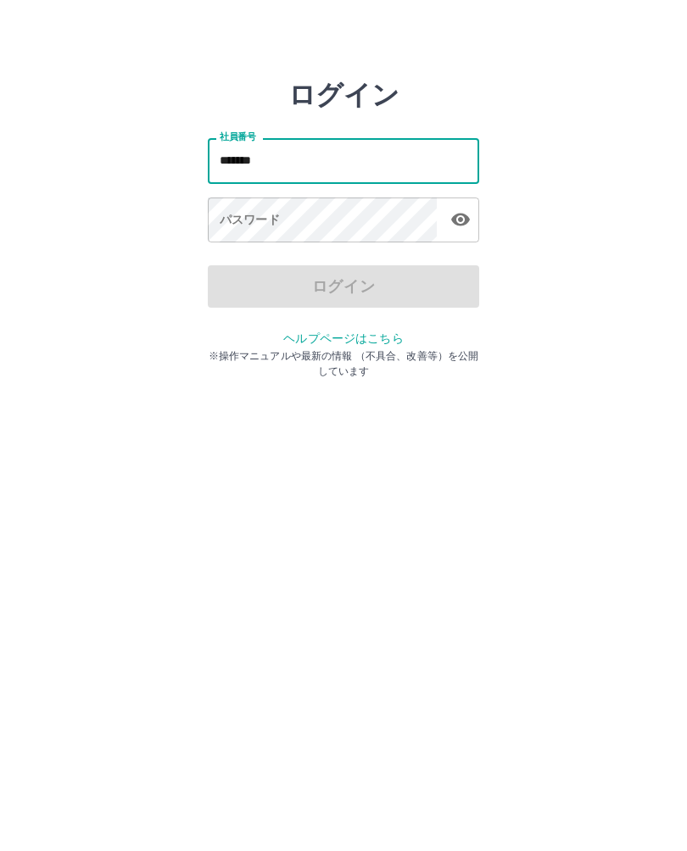
type input "*******"
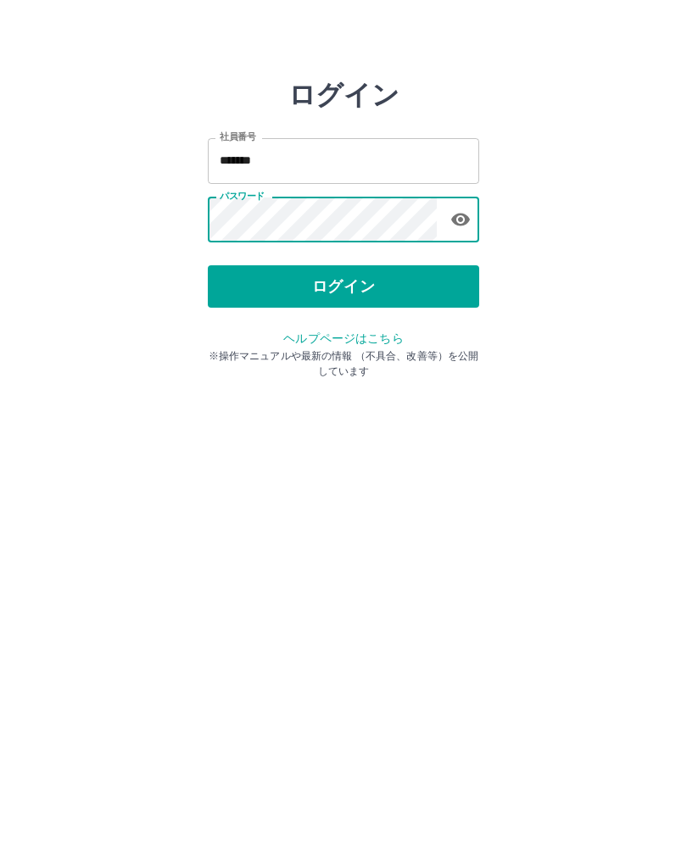
click at [394, 293] on button "ログイン" at bounding box center [343, 314] width 271 height 42
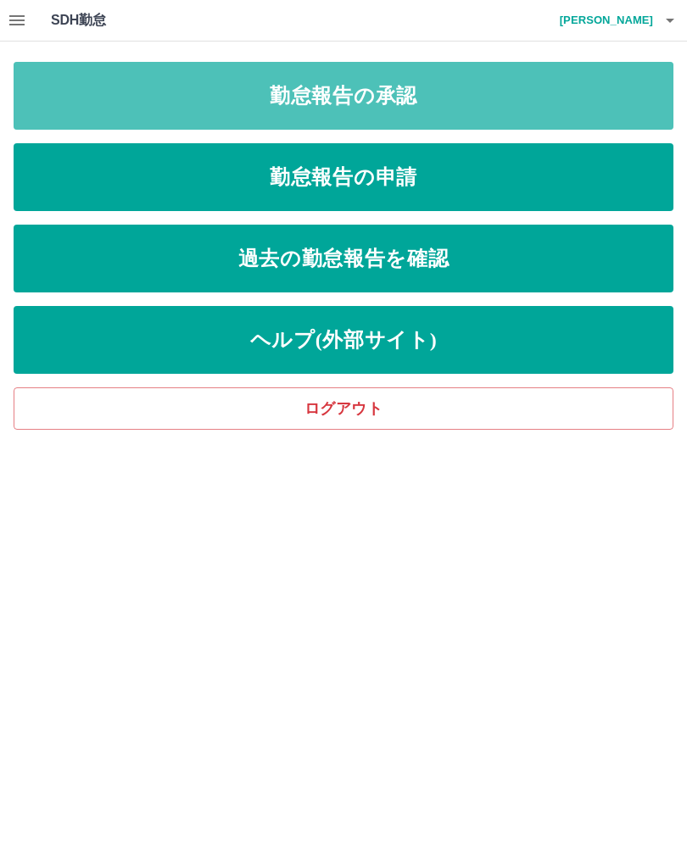
click at [622, 106] on link "勤怠報告の承認" at bounding box center [343, 96] width 659 height 68
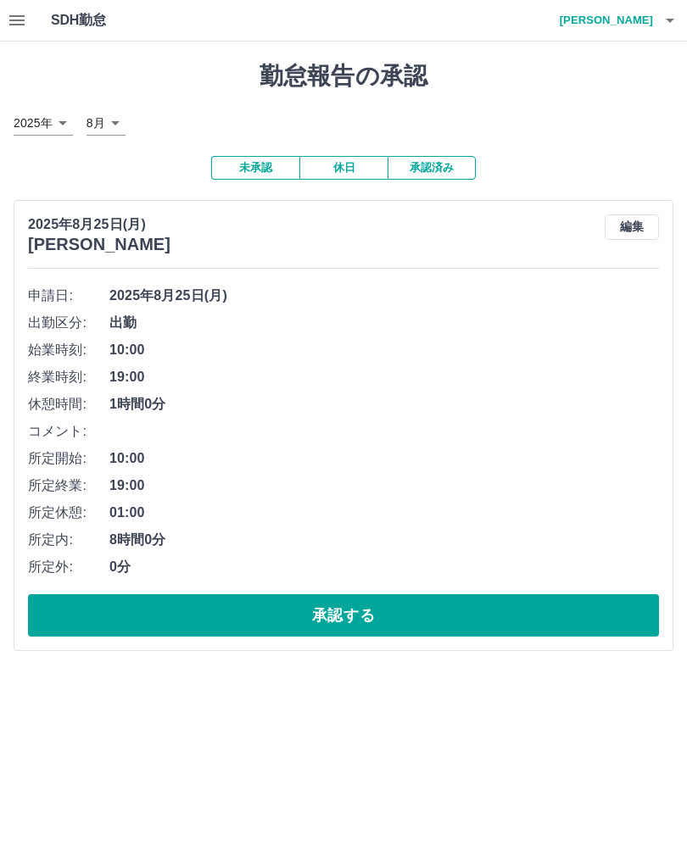
click at [464, 611] on button "承認する" at bounding box center [343, 615] width 631 height 42
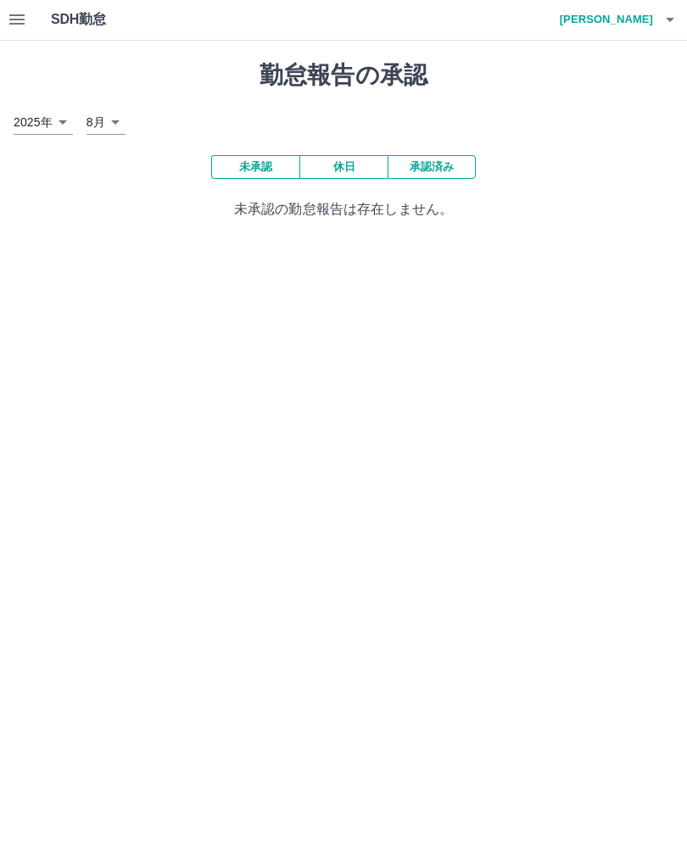
click at [658, 31] on button "button" at bounding box center [670, 20] width 34 height 41
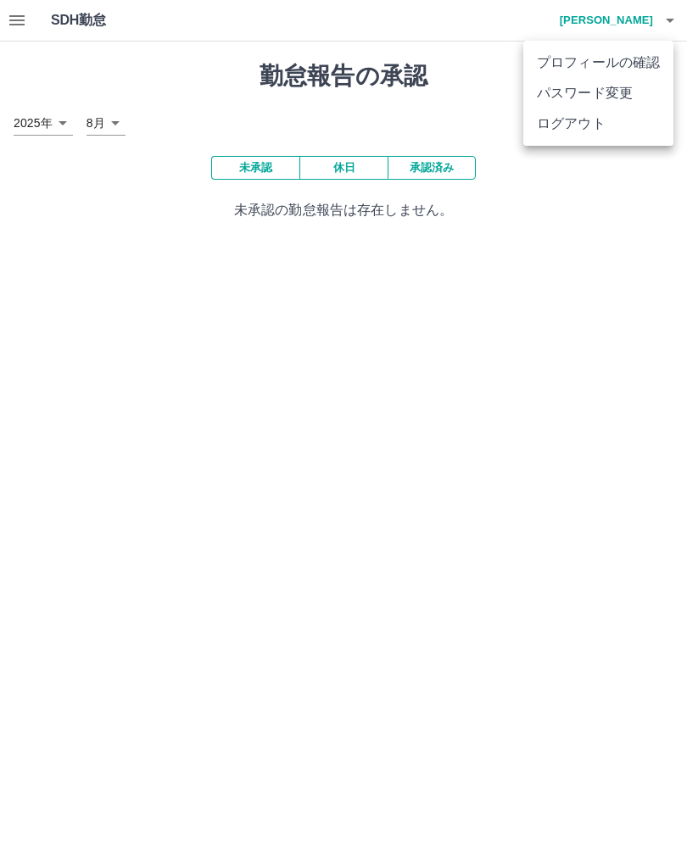
click at [593, 118] on li "ログアウト" at bounding box center [598, 123] width 150 height 31
